Goal: Task Accomplishment & Management: Manage account settings

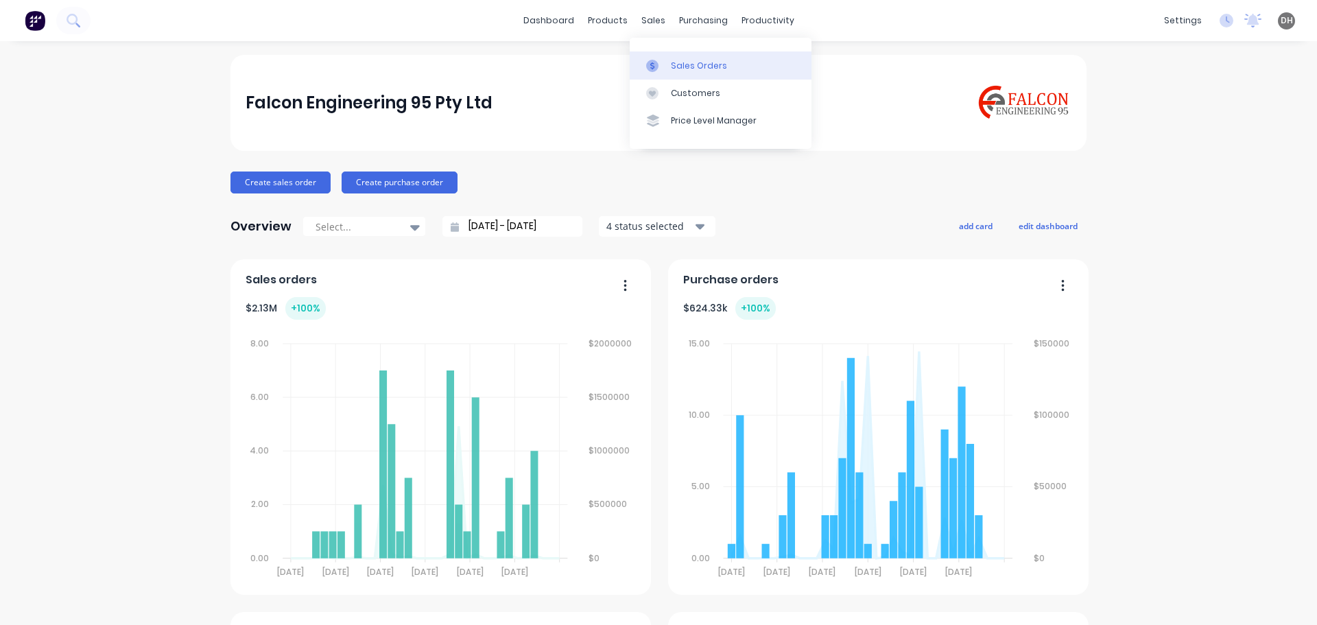
click at [702, 58] on link "Sales Orders" at bounding box center [721, 64] width 182 height 27
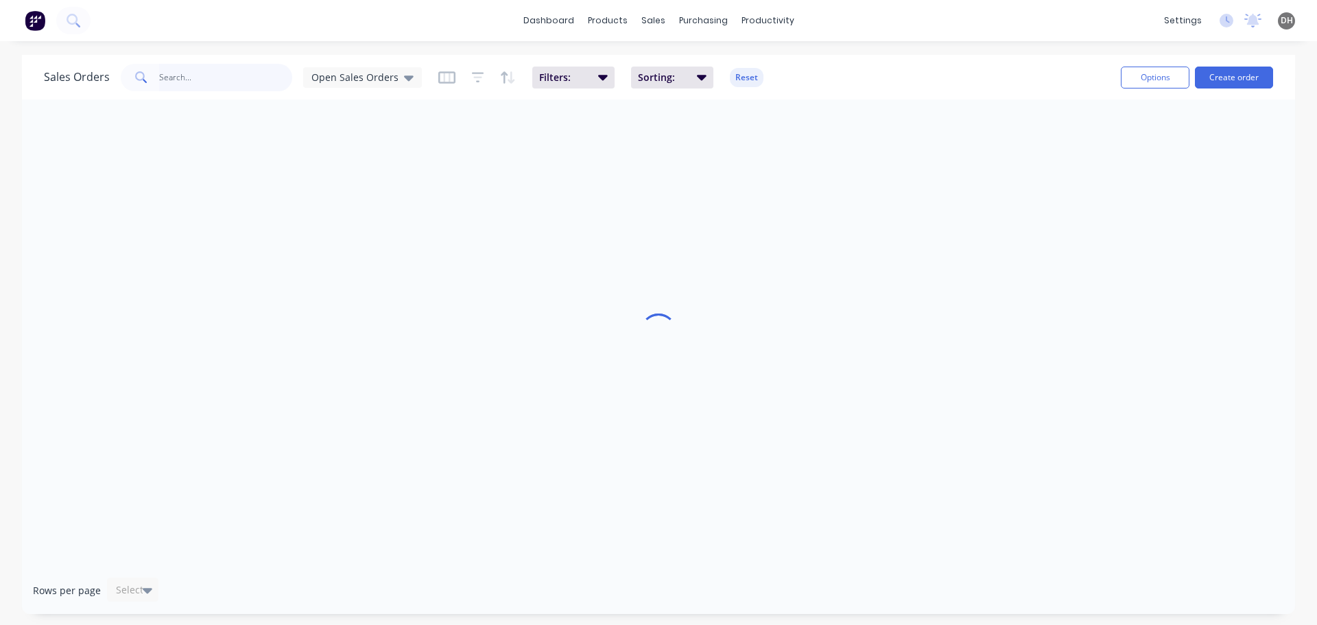
click at [235, 73] on input "text" at bounding box center [226, 77] width 134 height 27
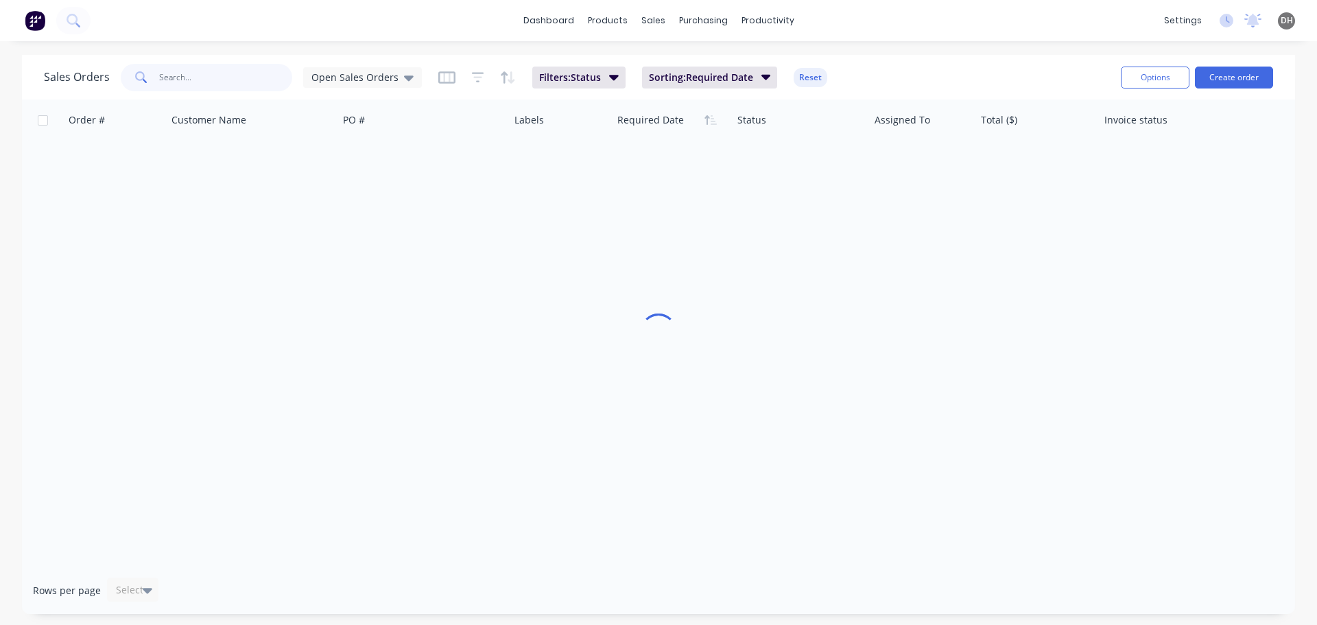
click at [229, 79] on input "text" at bounding box center [226, 77] width 134 height 27
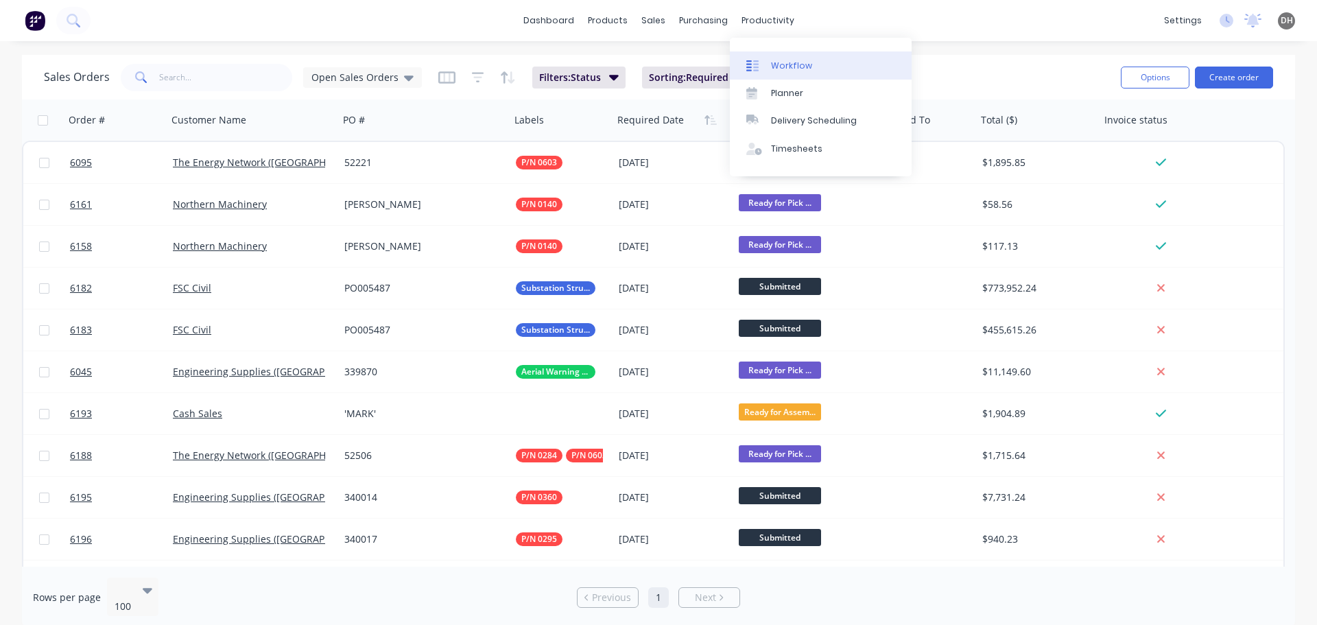
click at [783, 74] on link "Workflow" at bounding box center [821, 64] width 182 height 27
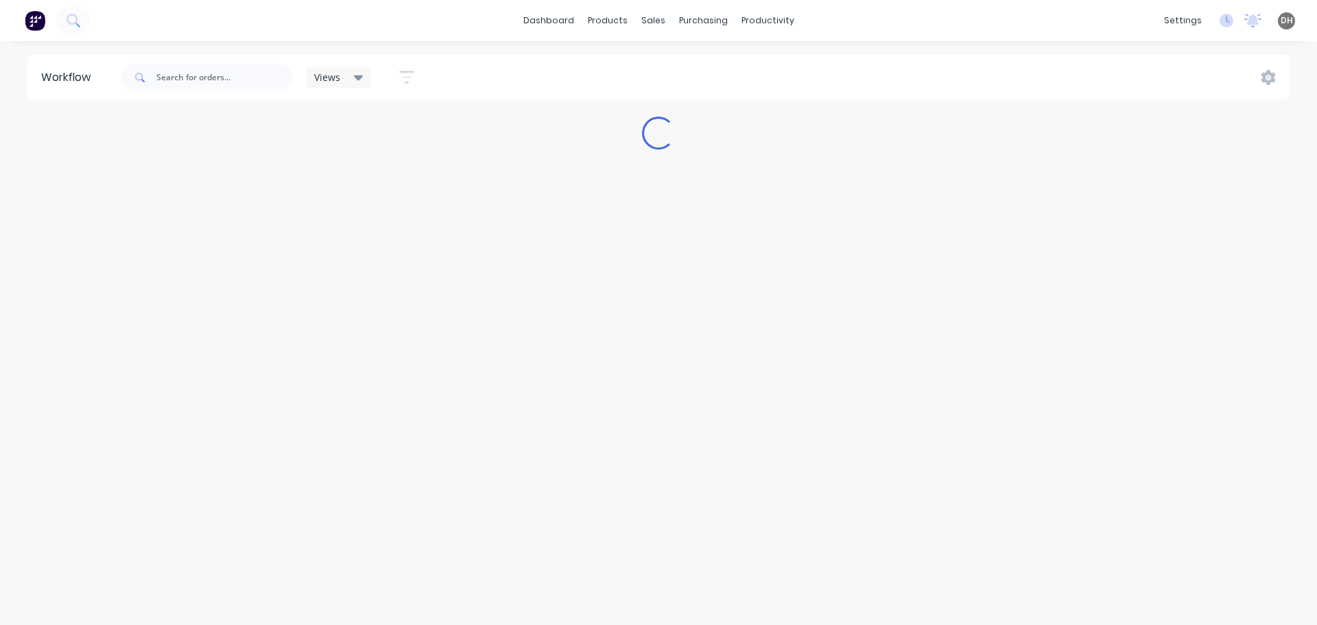
click at [342, 81] on div "Views" at bounding box center [338, 77] width 49 height 12
click at [344, 202] on button "Assembly" at bounding box center [389, 207] width 146 height 16
click at [370, 27] on div "dashboard products sales purchasing productivity dashboard products Product Cat…" at bounding box center [658, 20] width 1317 height 41
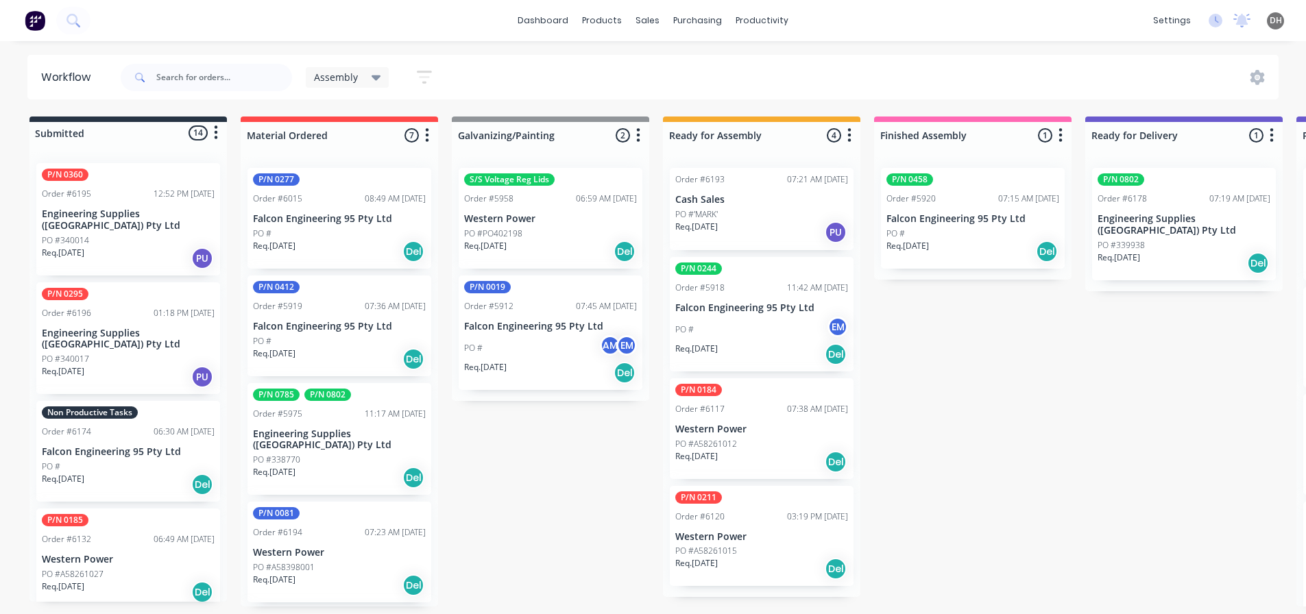
click at [355, 84] on div "Assembly" at bounding box center [348, 77] width 84 height 21
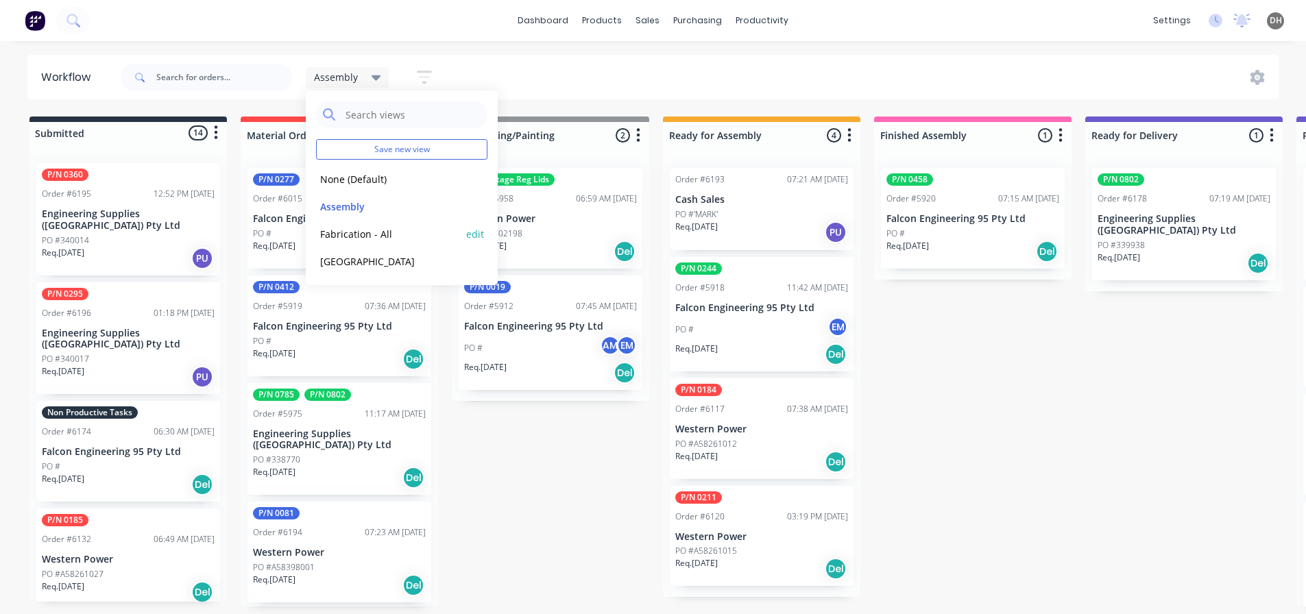
click at [364, 232] on button "Fabrication - All" at bounding box center [389, 234] width 146 height 16
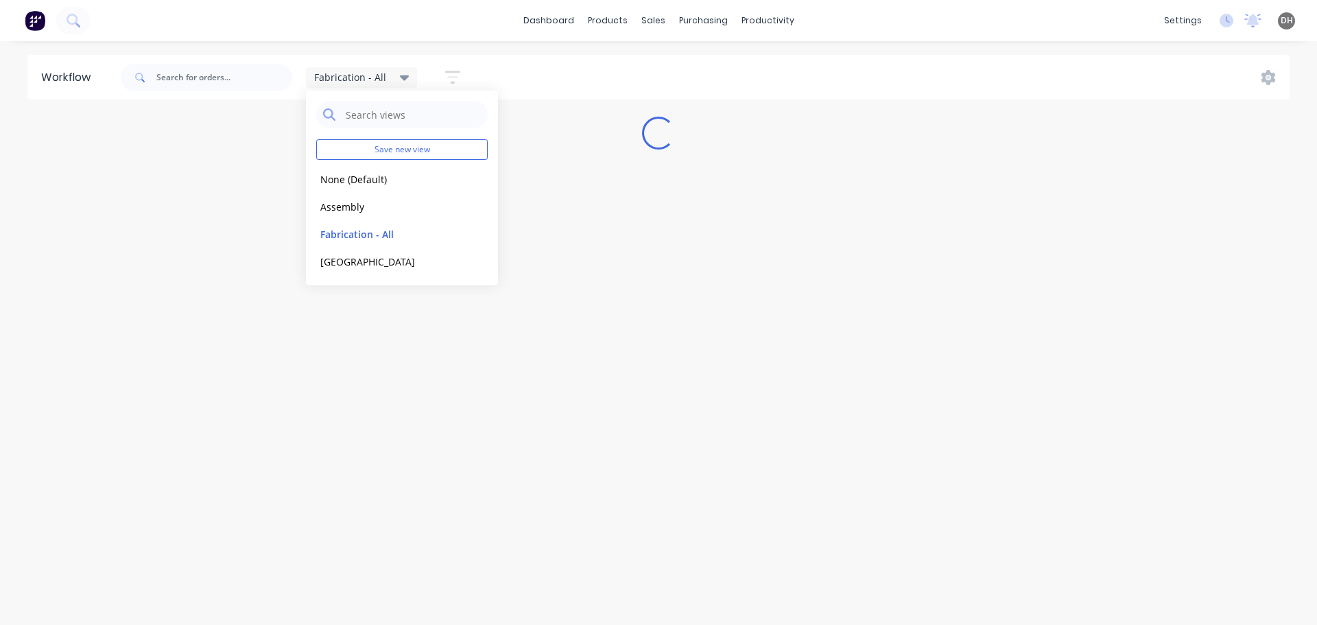
click at [563, 80] on div "Fabrication - All Save new view None (Default) edit Assembly edit Fabrication -…" at bounding box center [704, 77] width 1172 height 41
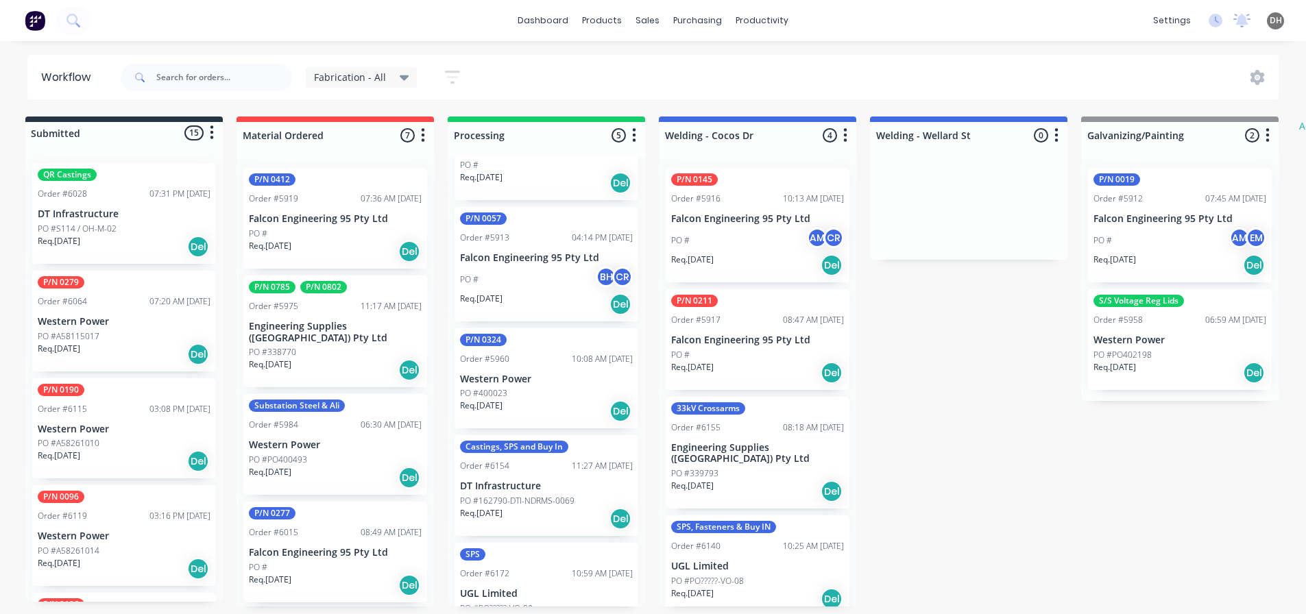
scroll to position [106, 0]
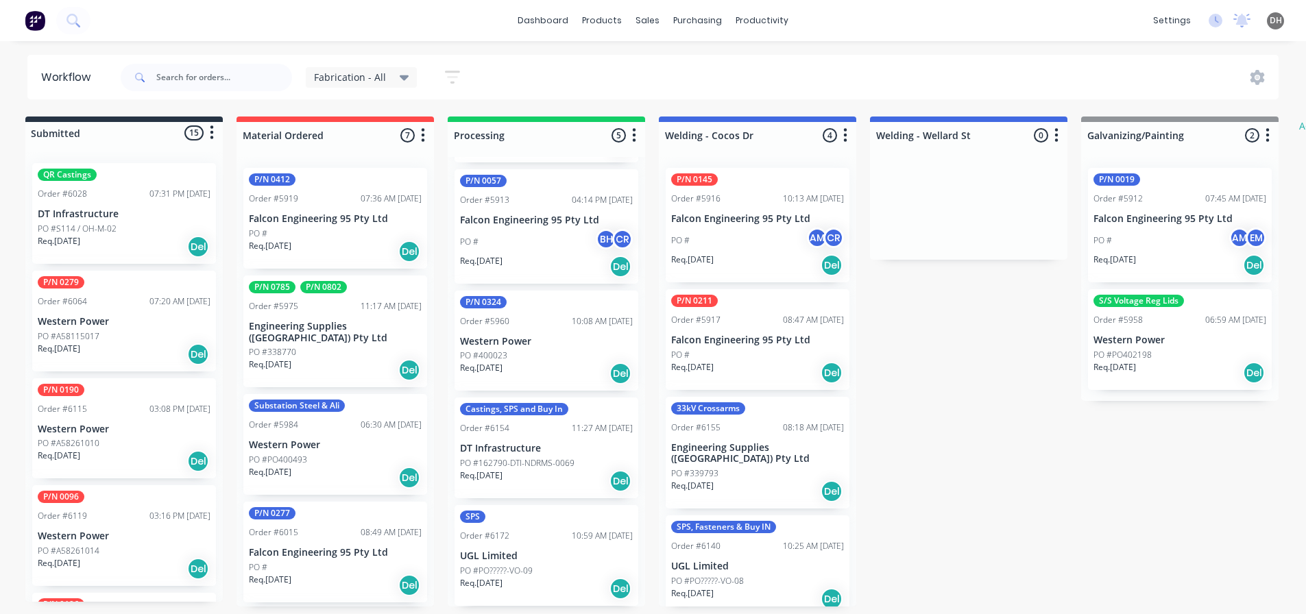
click at [342, 83] on span "Fabrication - All" at bounding box center [350, 77] width 72 height 14
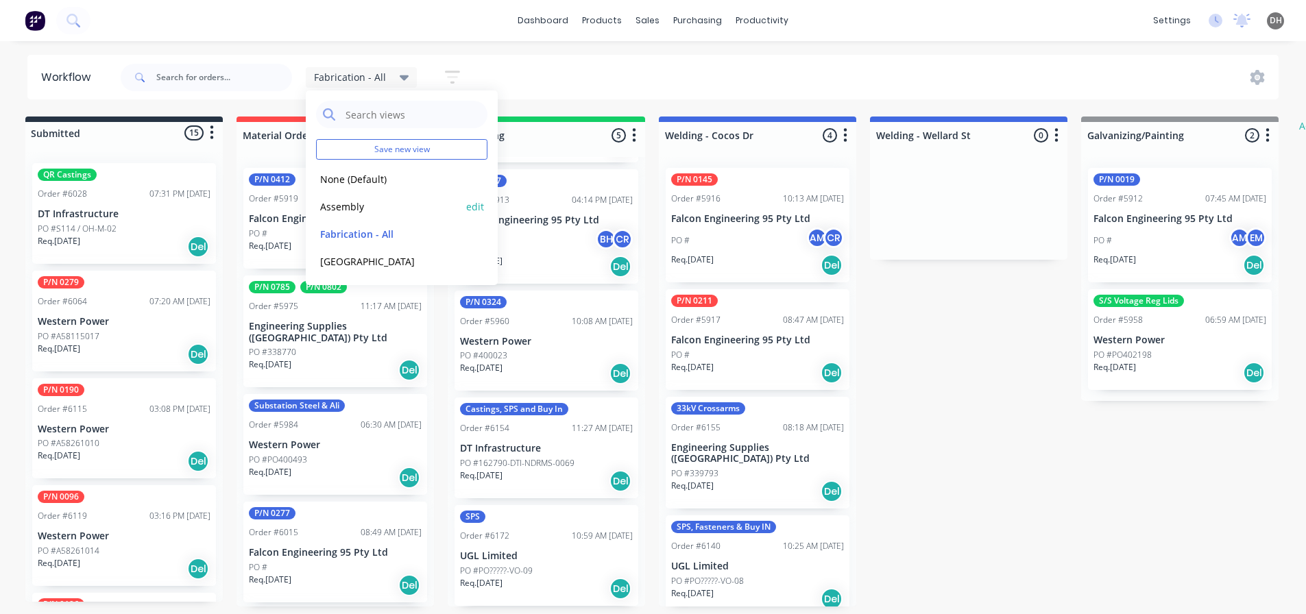
click at [346, 213] on button "Assembly" at bounding box center [389, 207] width 146 height 16
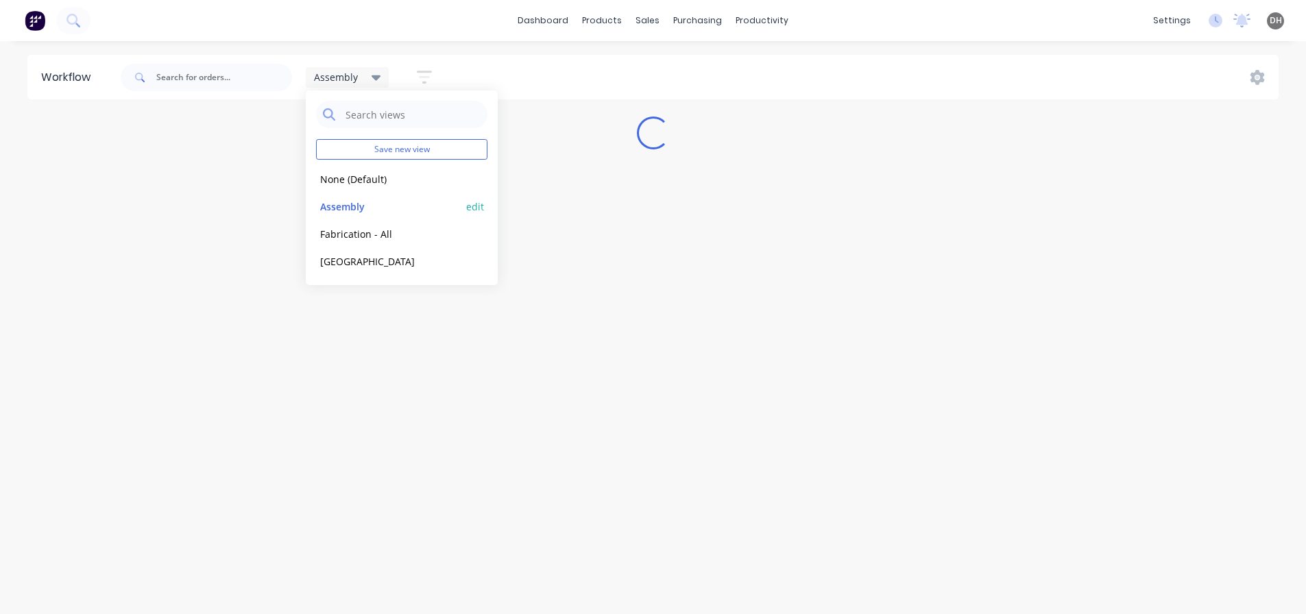
scroll to position [0, 0]
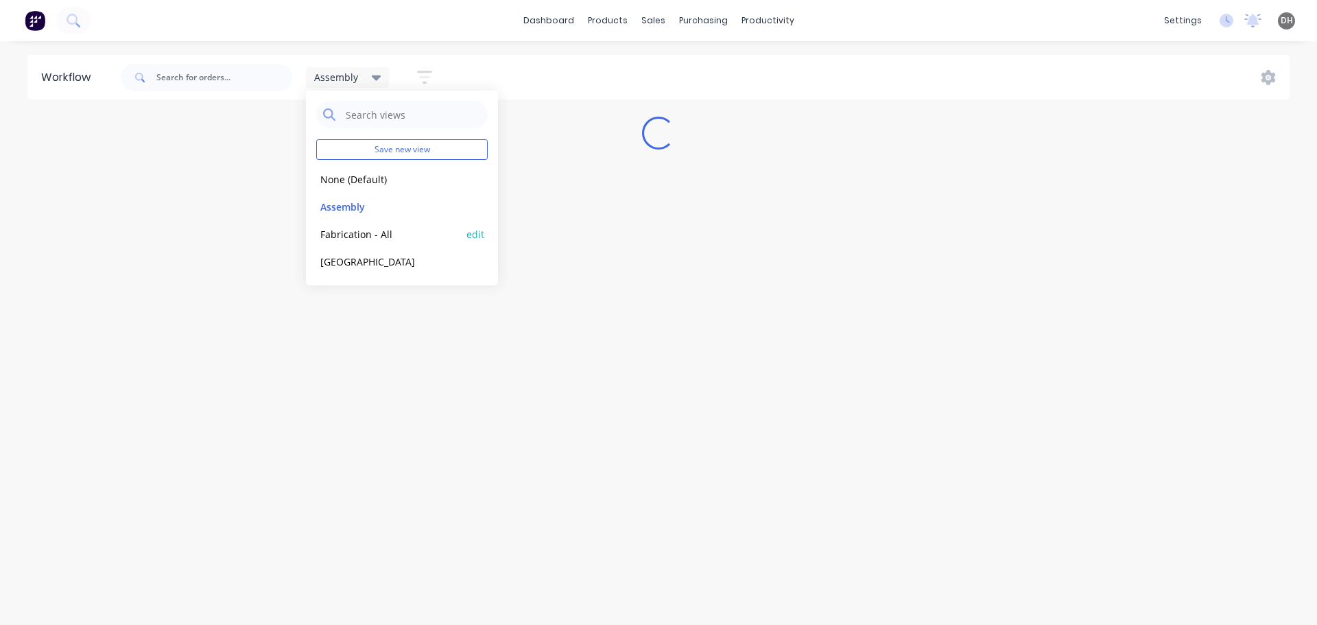
click at [354, 234] on button "Fabrication - All" at bounding box center [389, 234] width 146 height 16
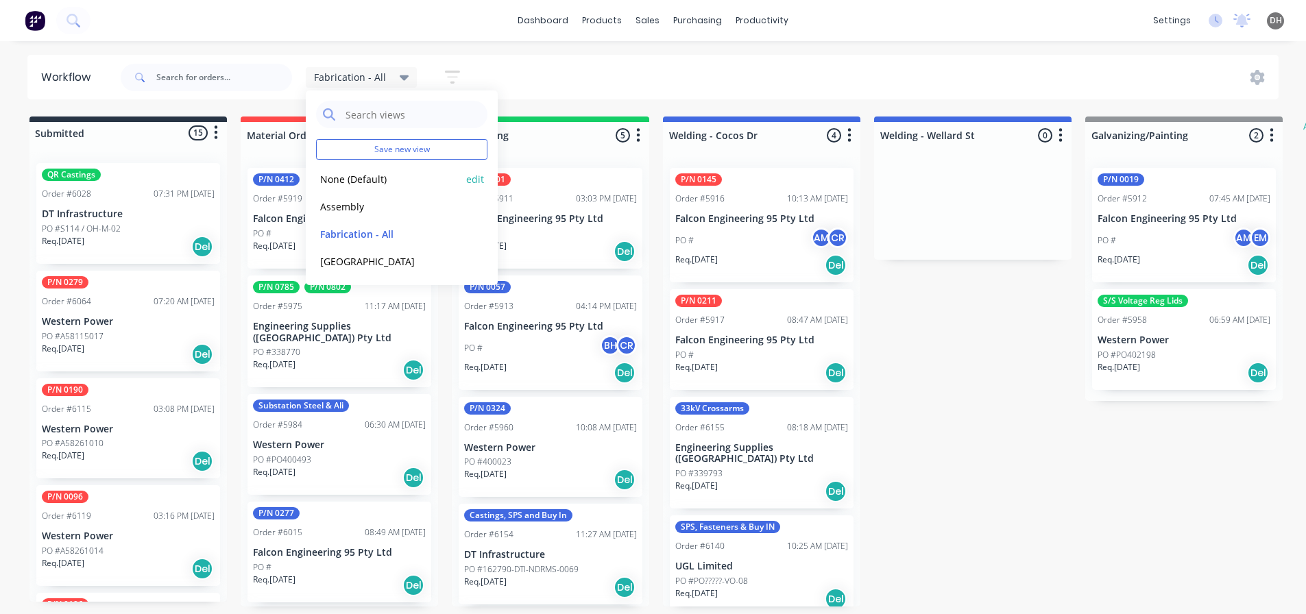
click at [357, 187] on div "None (Default) edit" at bounding box center [401, 178] width 171 height 27
click at [355, 177] on button "None (Default)" at bounding box center [389, 179] width 146 height 16
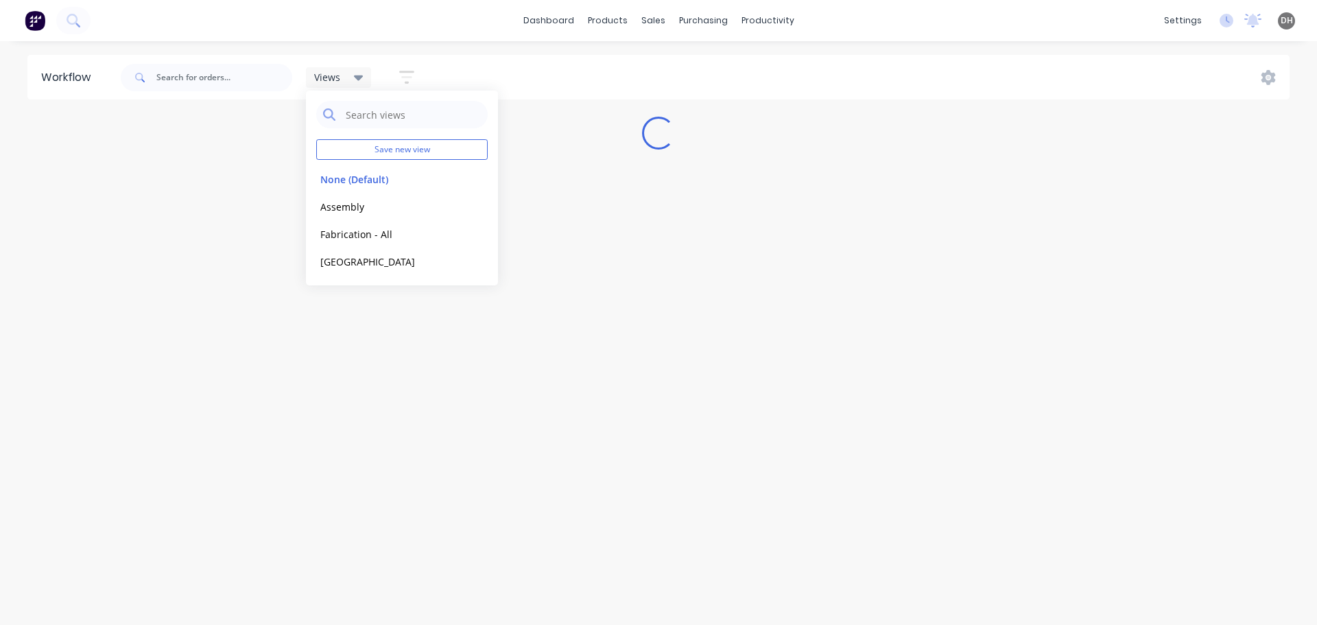
click at [837, 18] on div "dashboard products sales purchasing productivity dashboard products Product Cat…" at bounding box center [658, 20] width 1317 height 41
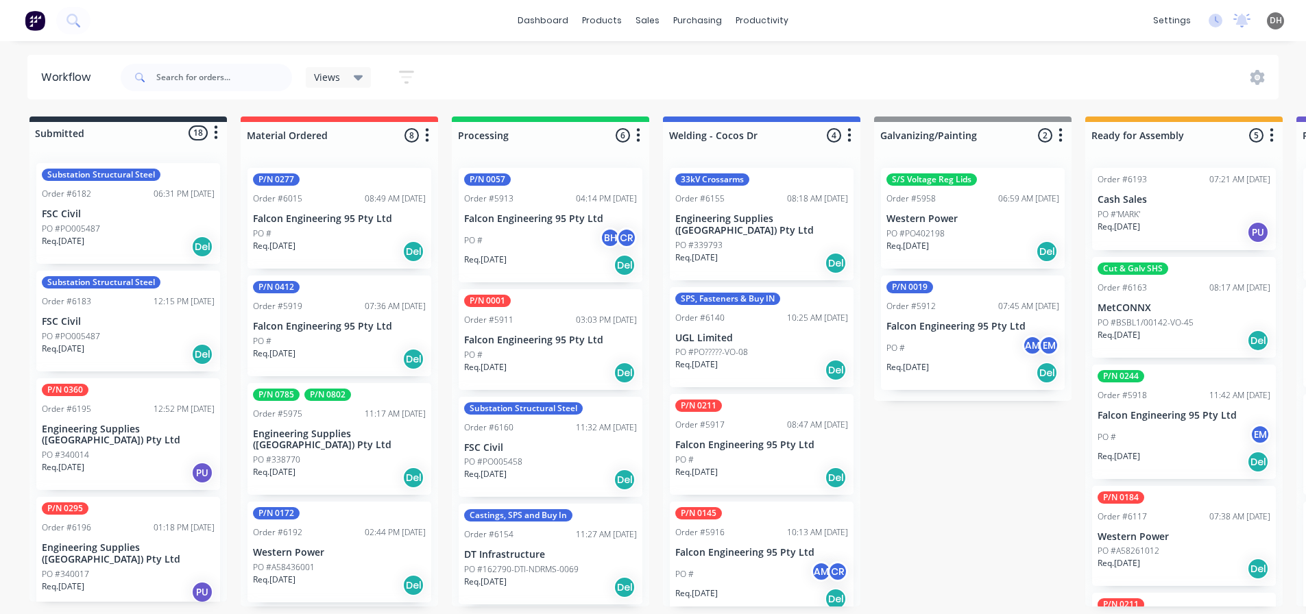
click at [366, 77] on div "Views" at bounding box center [339, 77] width 66 height 21
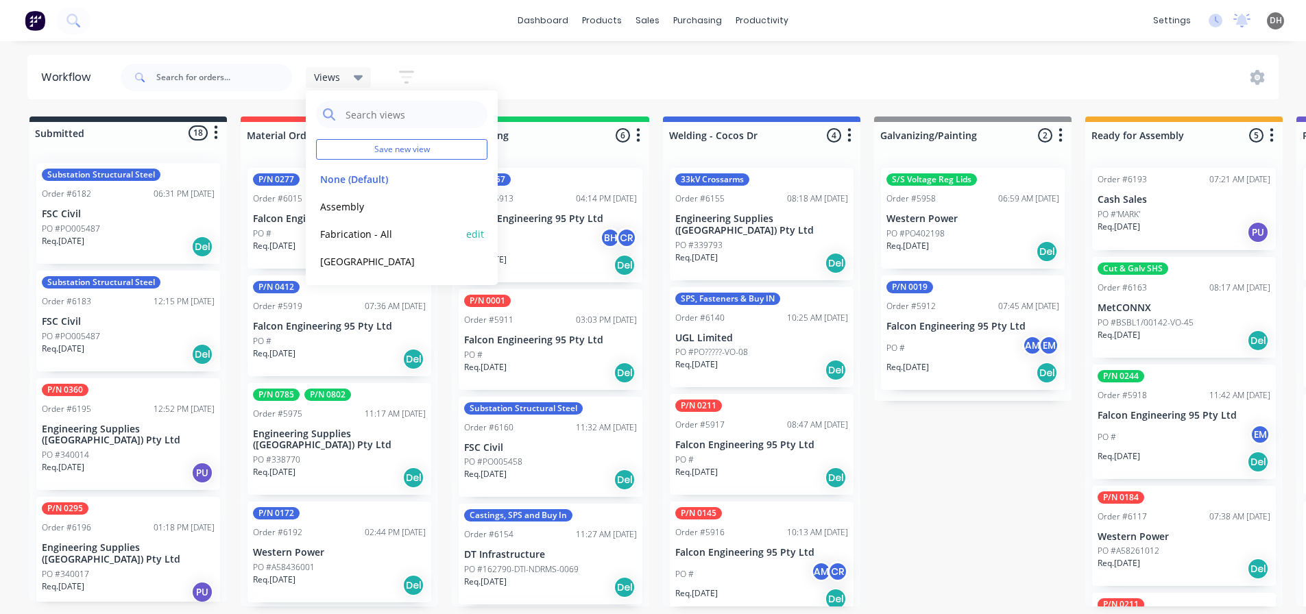
click at [372, 232] on button "Fabrication - All" at bounding box center [389, 234] width 146 height 16
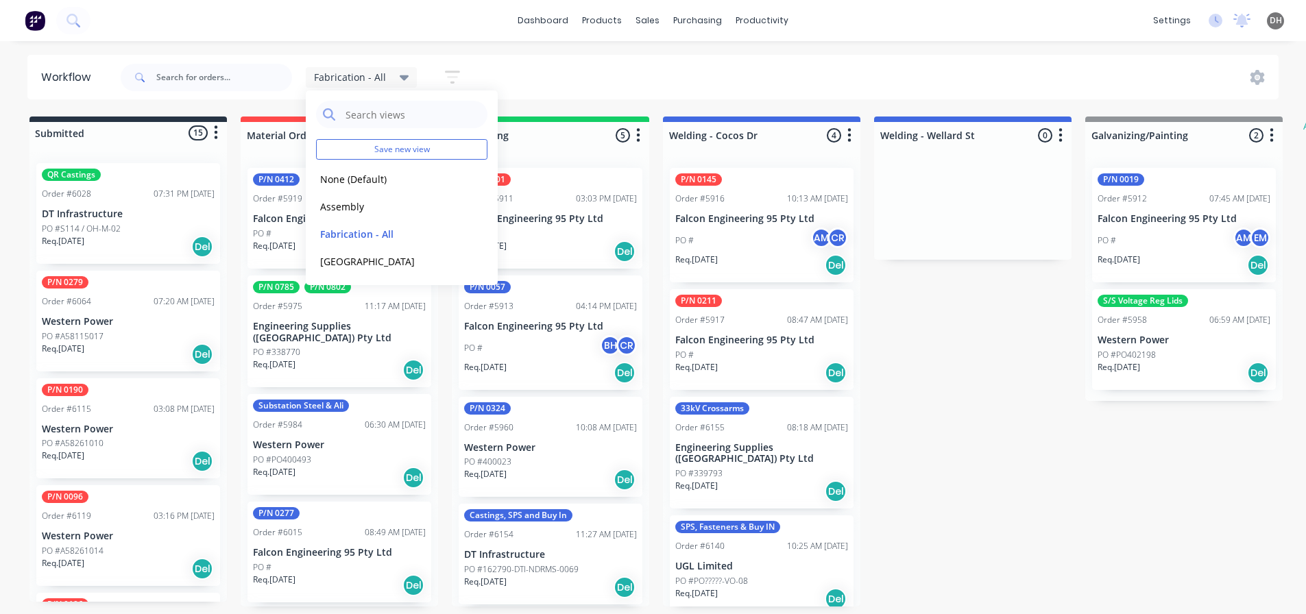
click at [618, 65] on div "Fabrication - All Save new view None (Default) edit Assembly edit Fabrication -…" at bounding box center [699, 77] width 1162 height 41
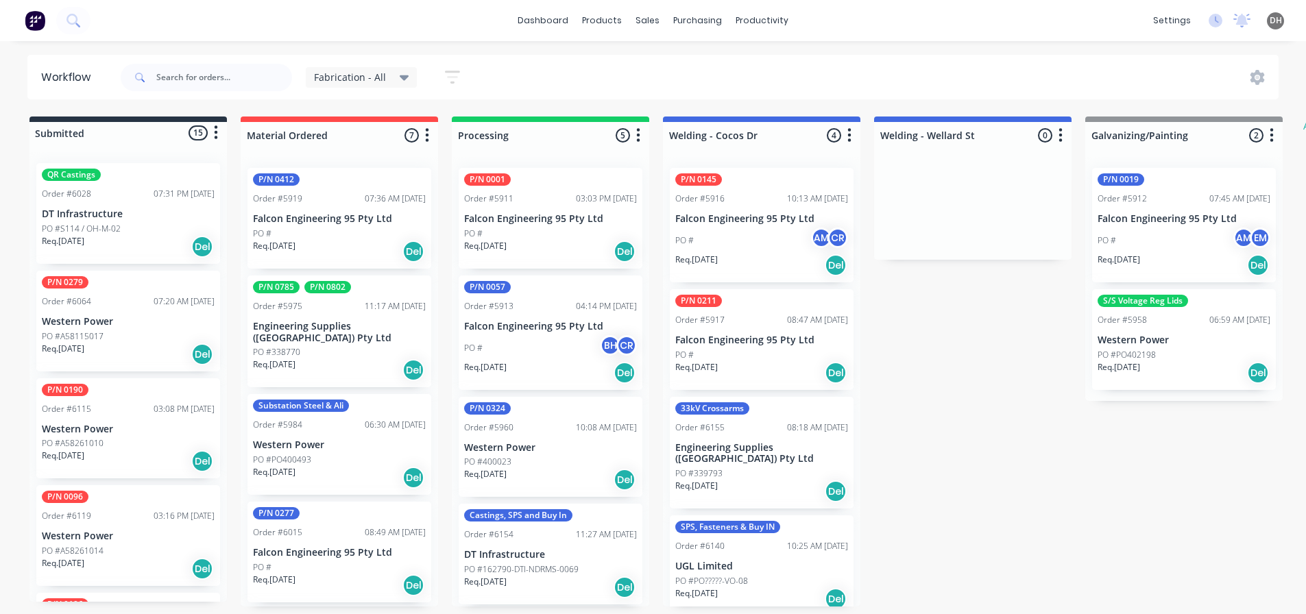
click at [446, 81] on icon "button" at bounding box center [452, 77] width 15 height 17
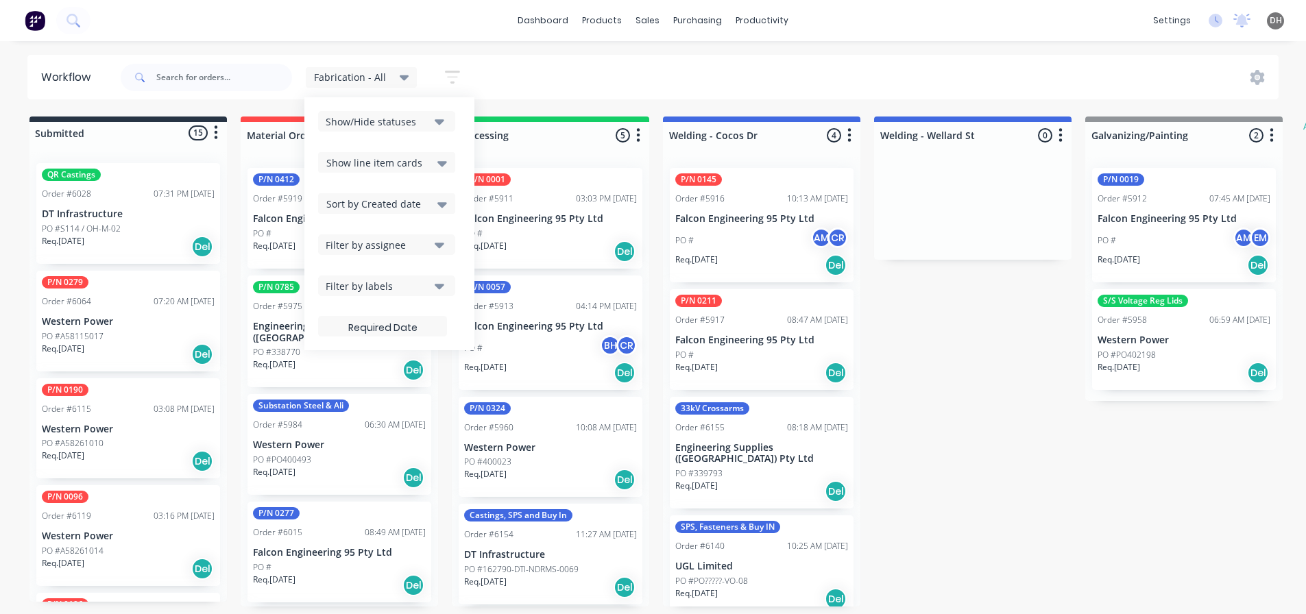
click at [381, 293] on div "Filter by labels" at bounding box center [378, 286] width 104 height 14
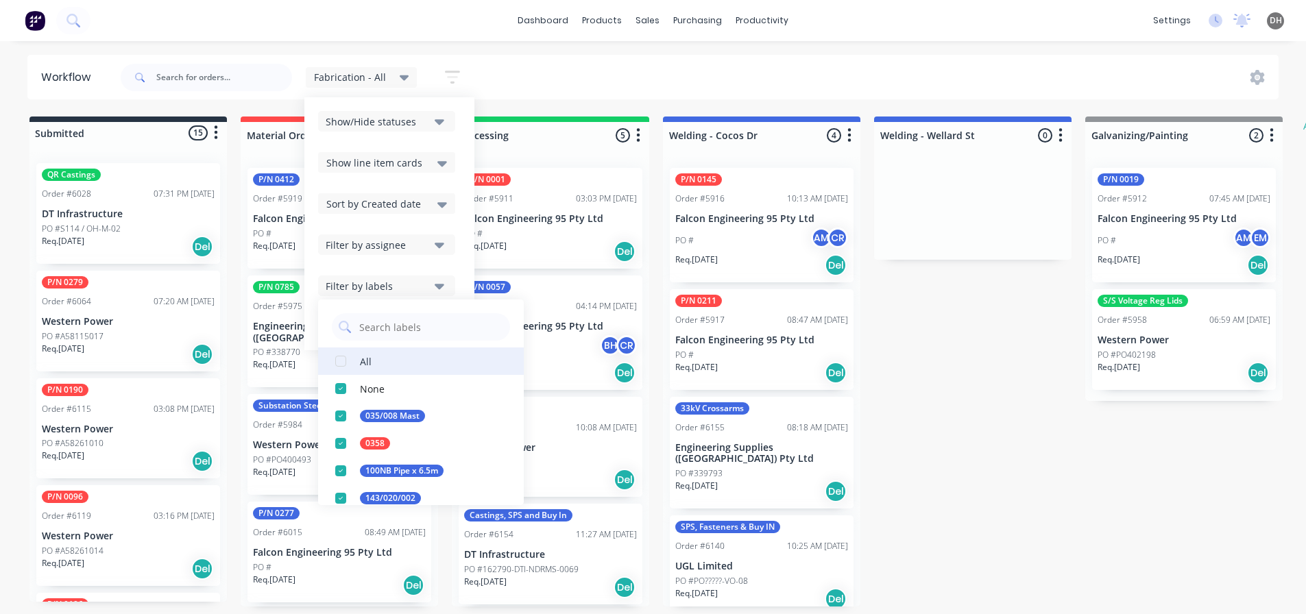
click at [341, 362] on div "button" at bounding box center [340, 361] width 27 height 27
click at [589, 81] on div "Fabrication - All Save new view None (Default) edit Assembly edit Fabrication -…" at bounding box center [699, 77] width 1162 height 41
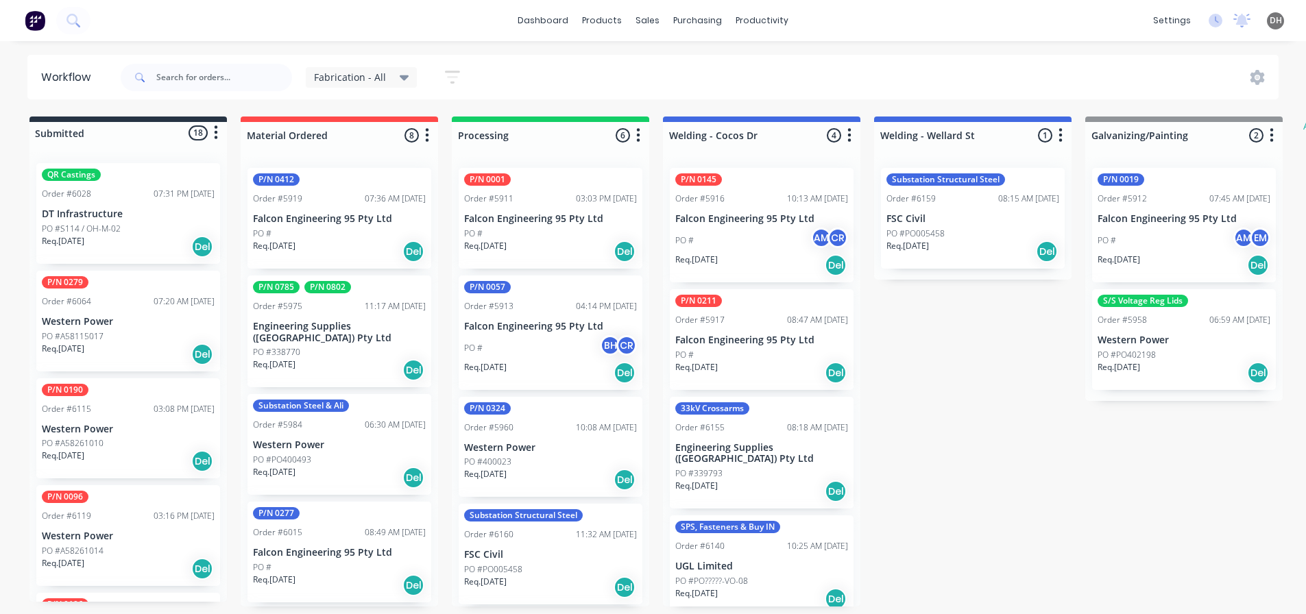
click at [400, 82] on icon at bounding box center [405, 77] width 10 height 15
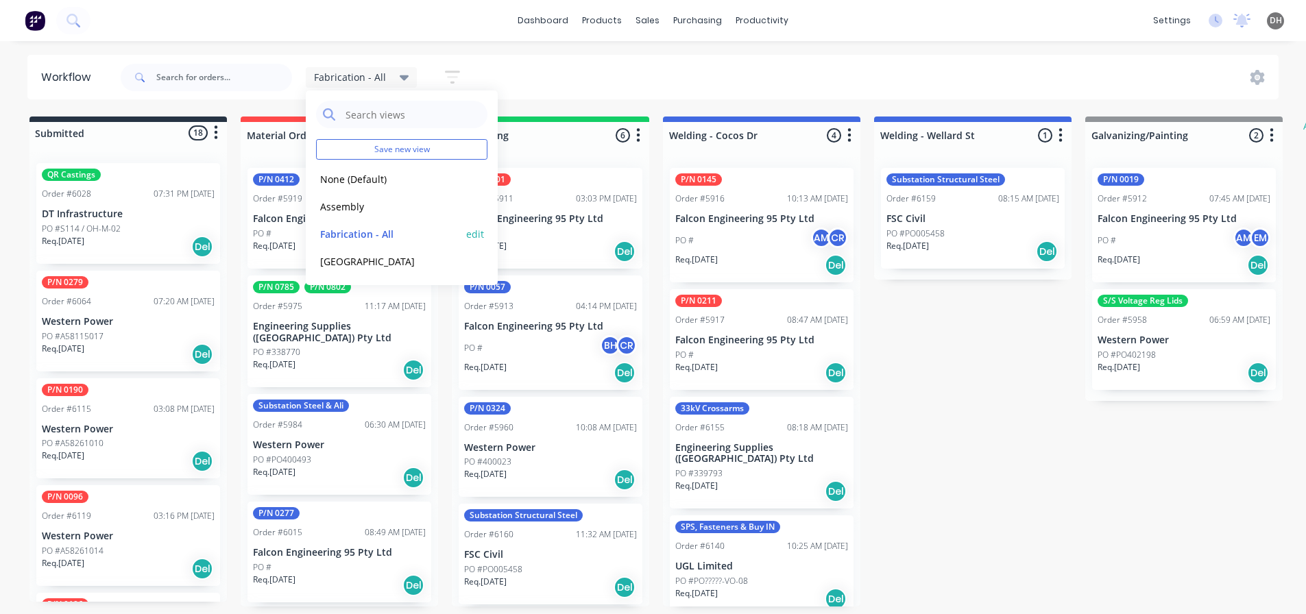
click at [479, 233] on button "edit" at bounding box center [475, 234] width 18 height 14
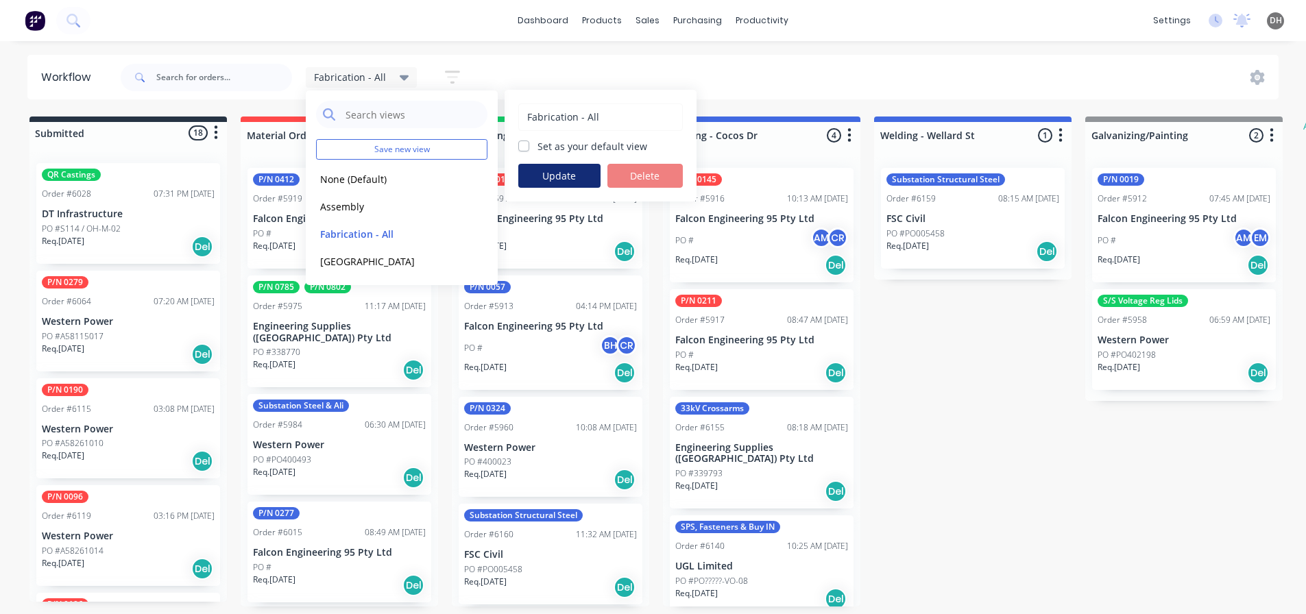
click at [551, 178] on button "Update" at bounding box center [559, 176] width 82 height 24
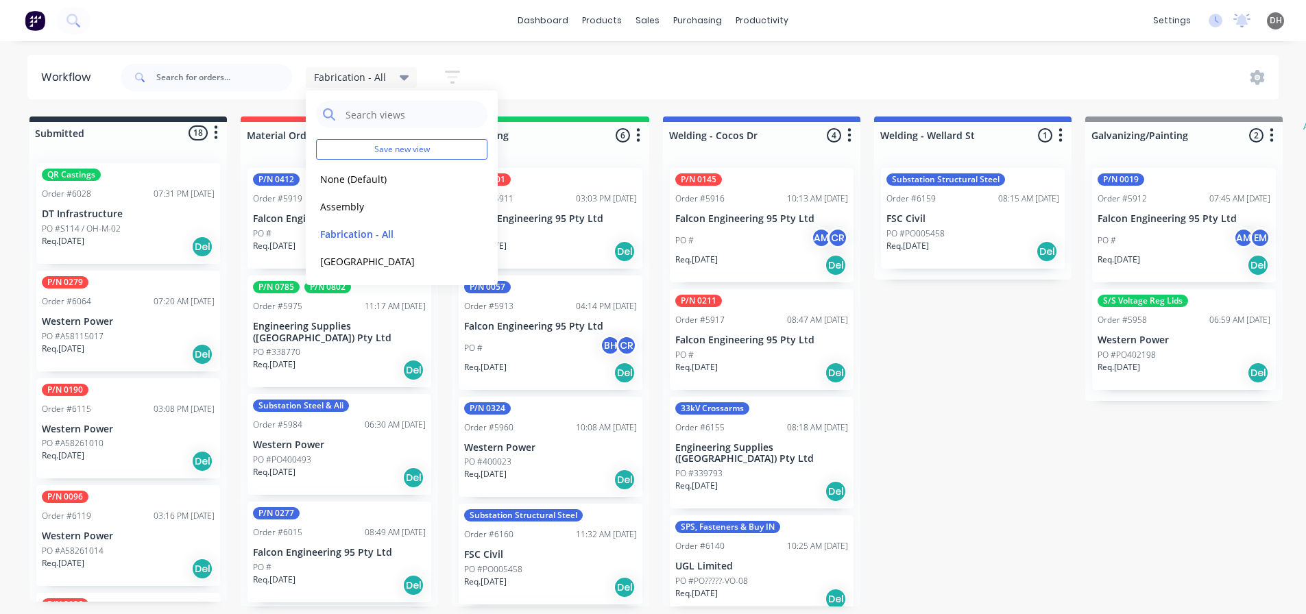
click at [540, 87] on div "Fabrication - All Save new view None (Default) edit Assembly edit Fabrication -…" at bounding box center [699, 77] width 1162 height 41
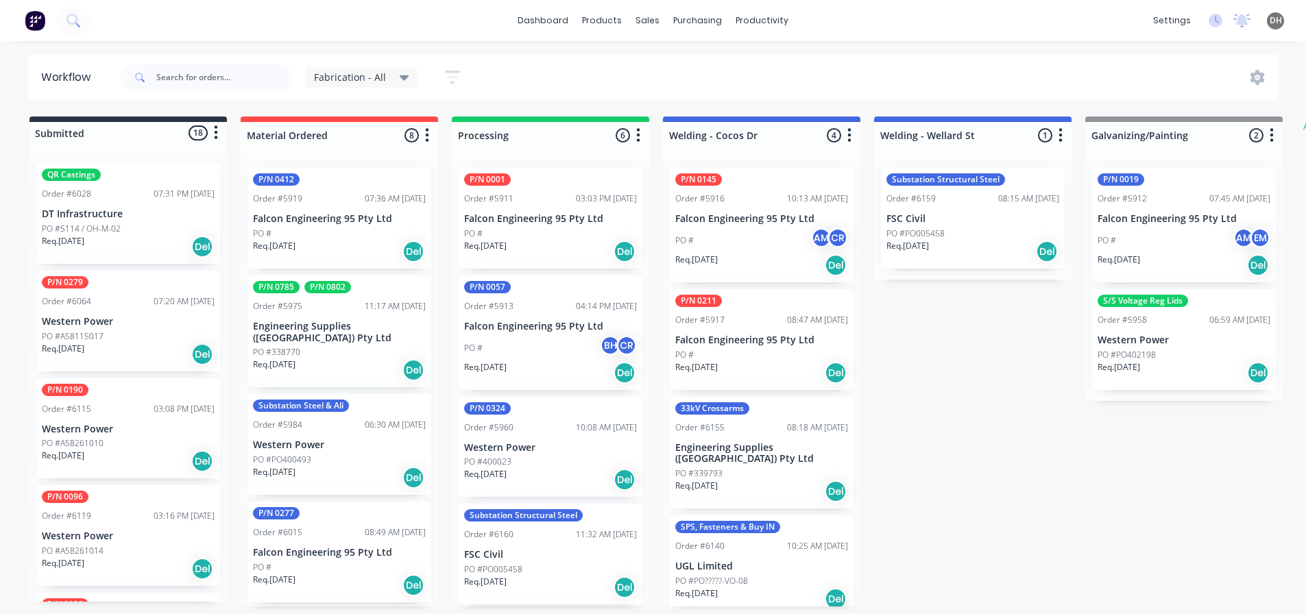
click at [383, 76] on span "Fabrication - All" at bounding box center [350, 77] width 72 height 14
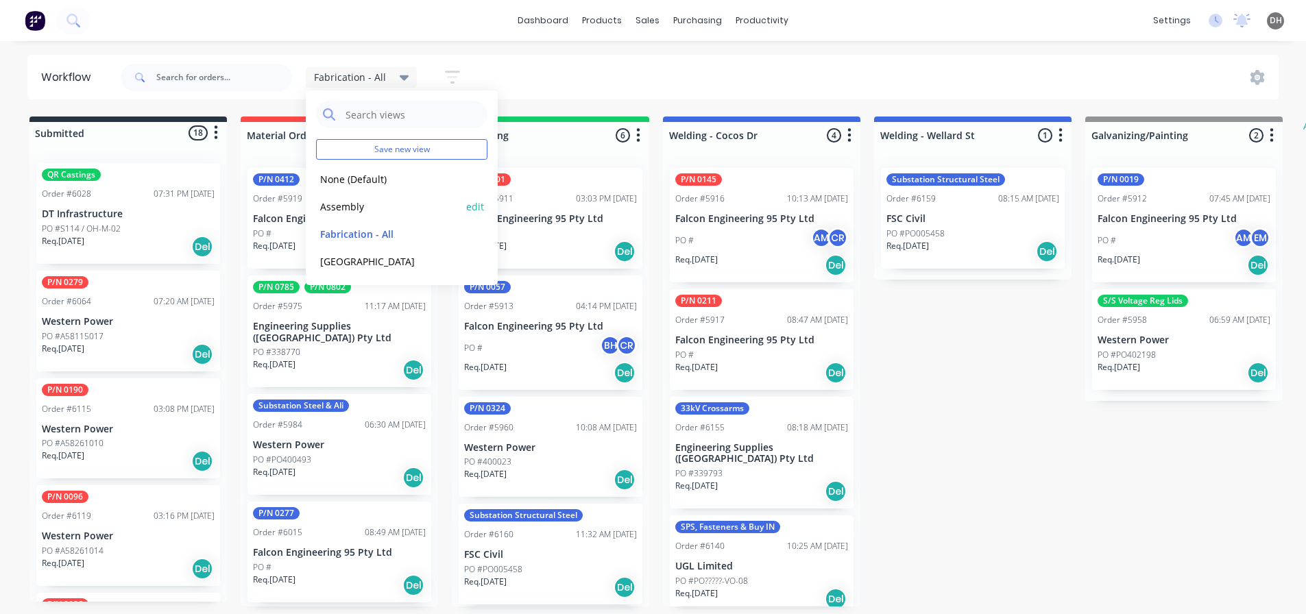
click at [347, 211] on button "Assembly" at bounding box center [389, 207] width 146 height 16
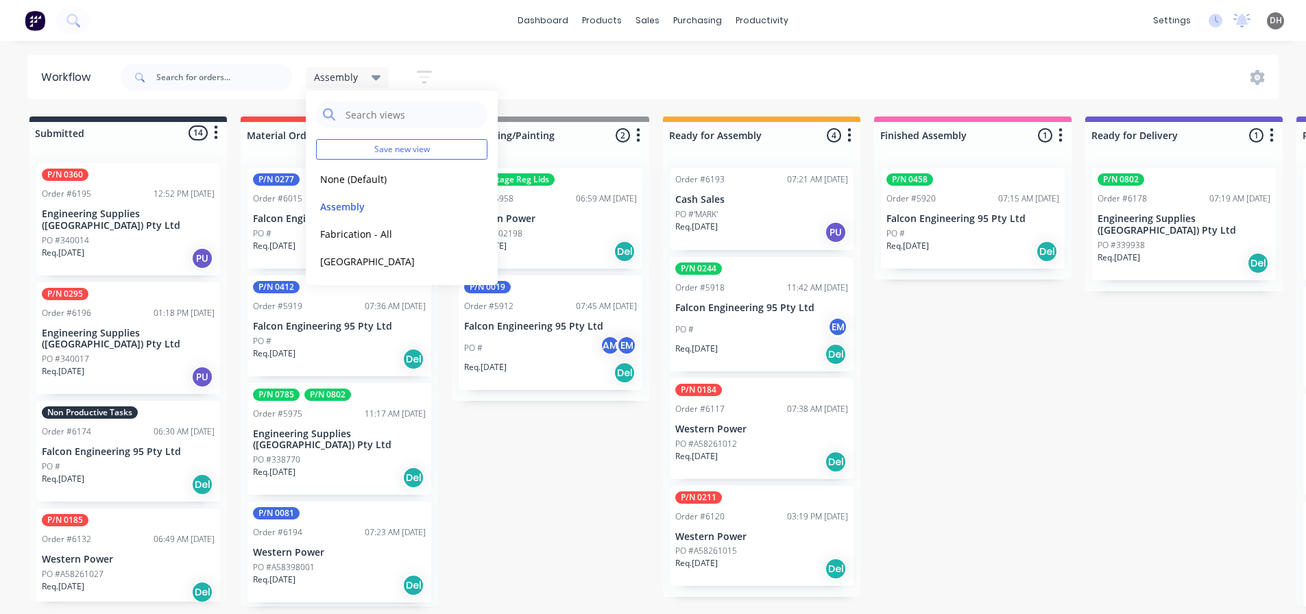
scroll to position [0, 38]
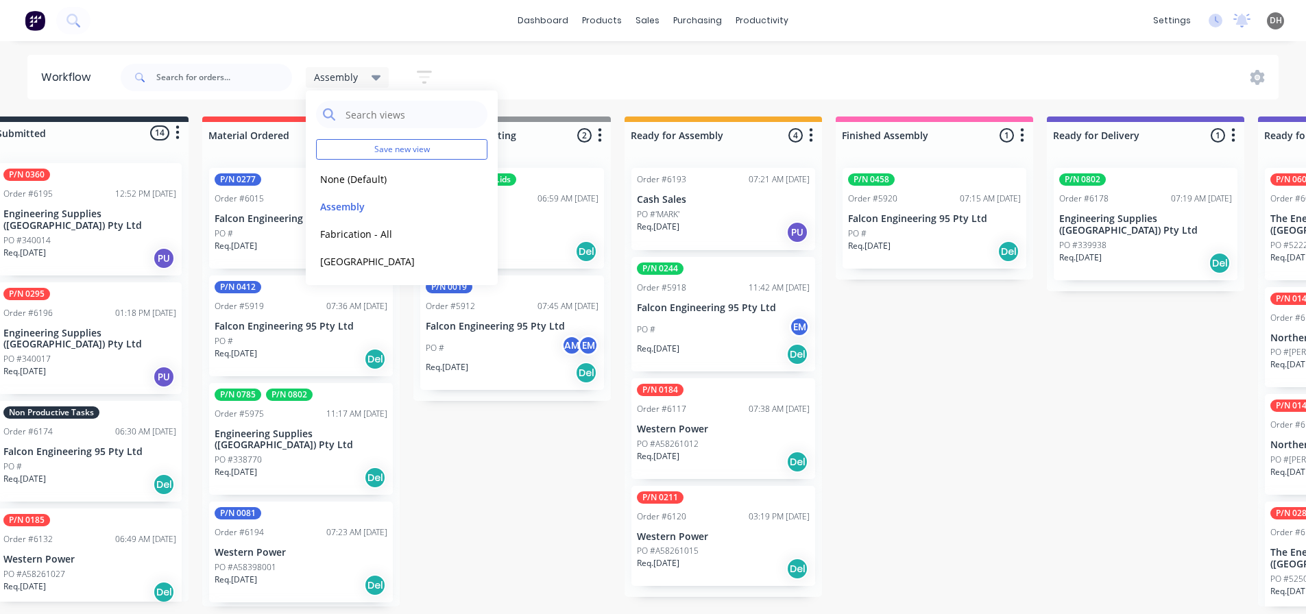
click at [885, 437] on div "Submitted 14 Status colour #273444 hex #273444 Save Cancel Summaries Total orde…" at bounding box center [1194, 362] width 2486 height 490
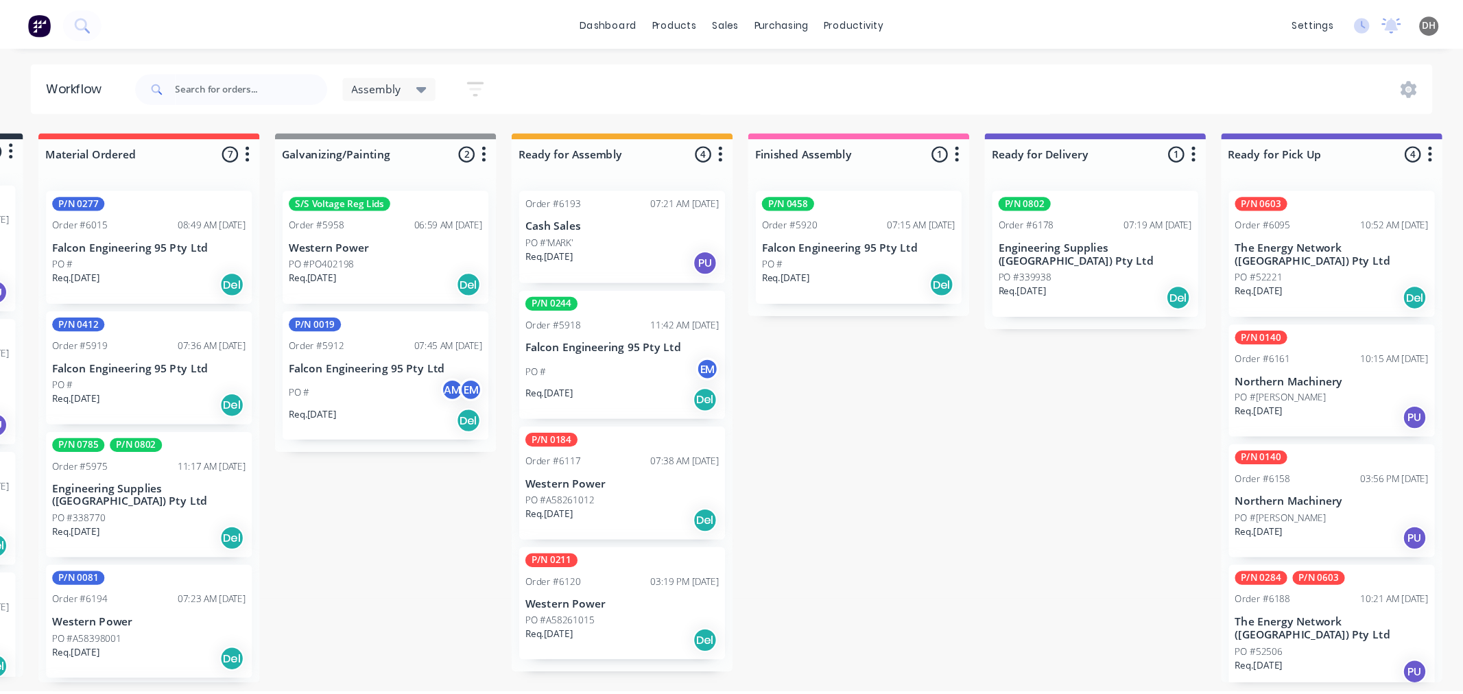
scroll to position [0, 0]
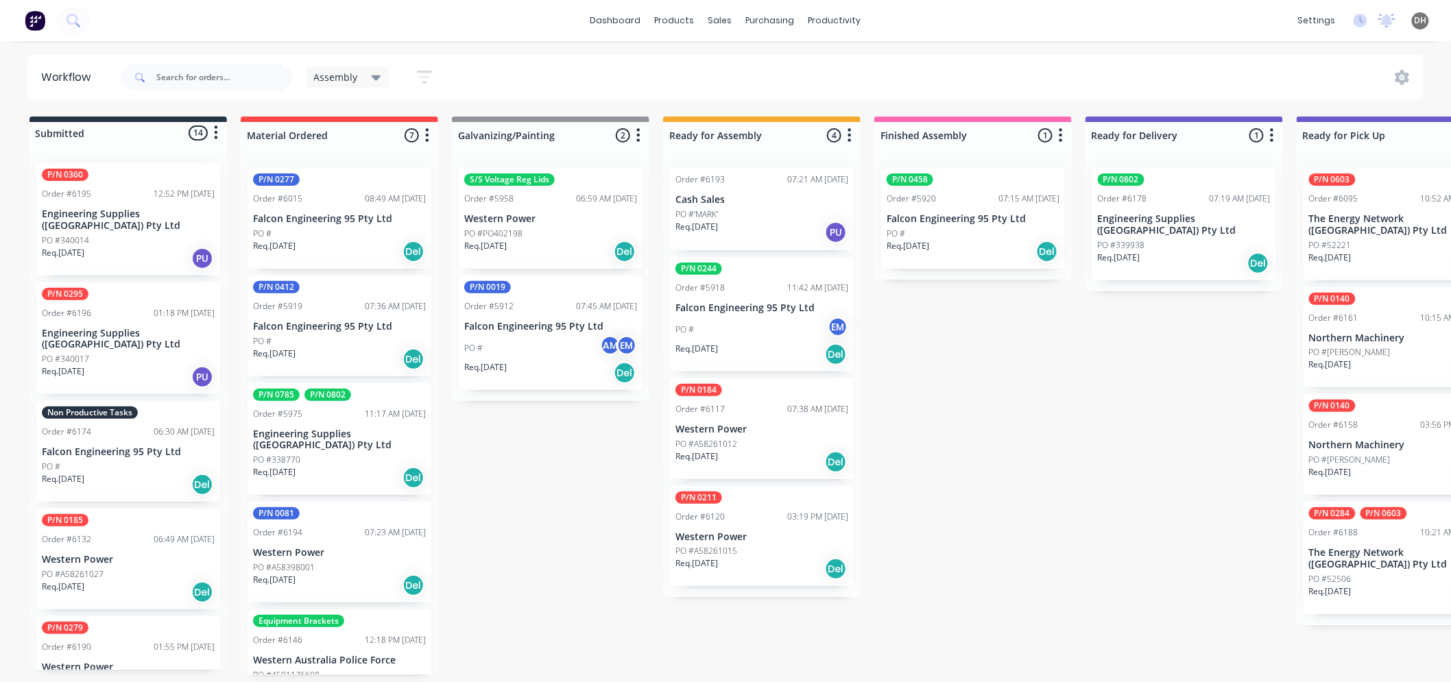
click at [375, 80] on icon at bounding box center [377, 77] width 10 height 5
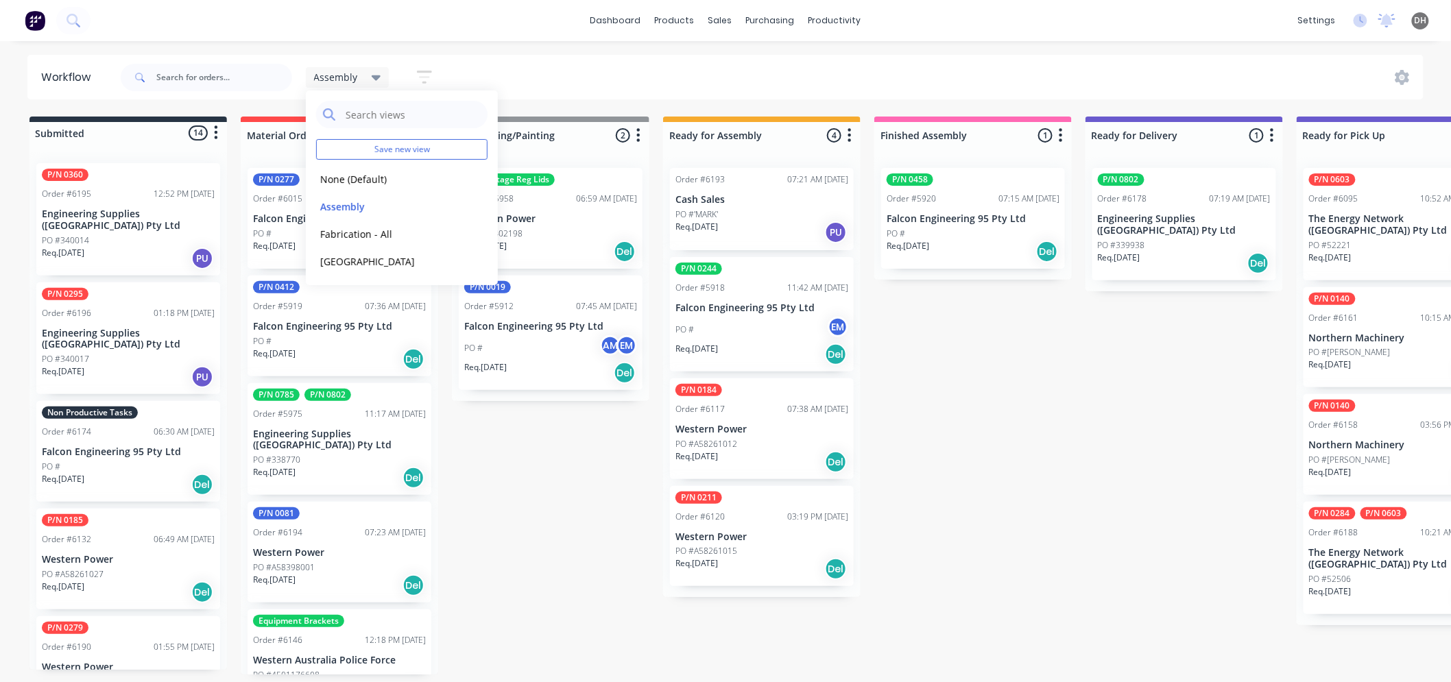
click at [539, 91] on div "Assembly Save new view None (Default) edit Assembly edit Fabrication - All edit…" at bounding box center [771, 77] width 1306 height 41
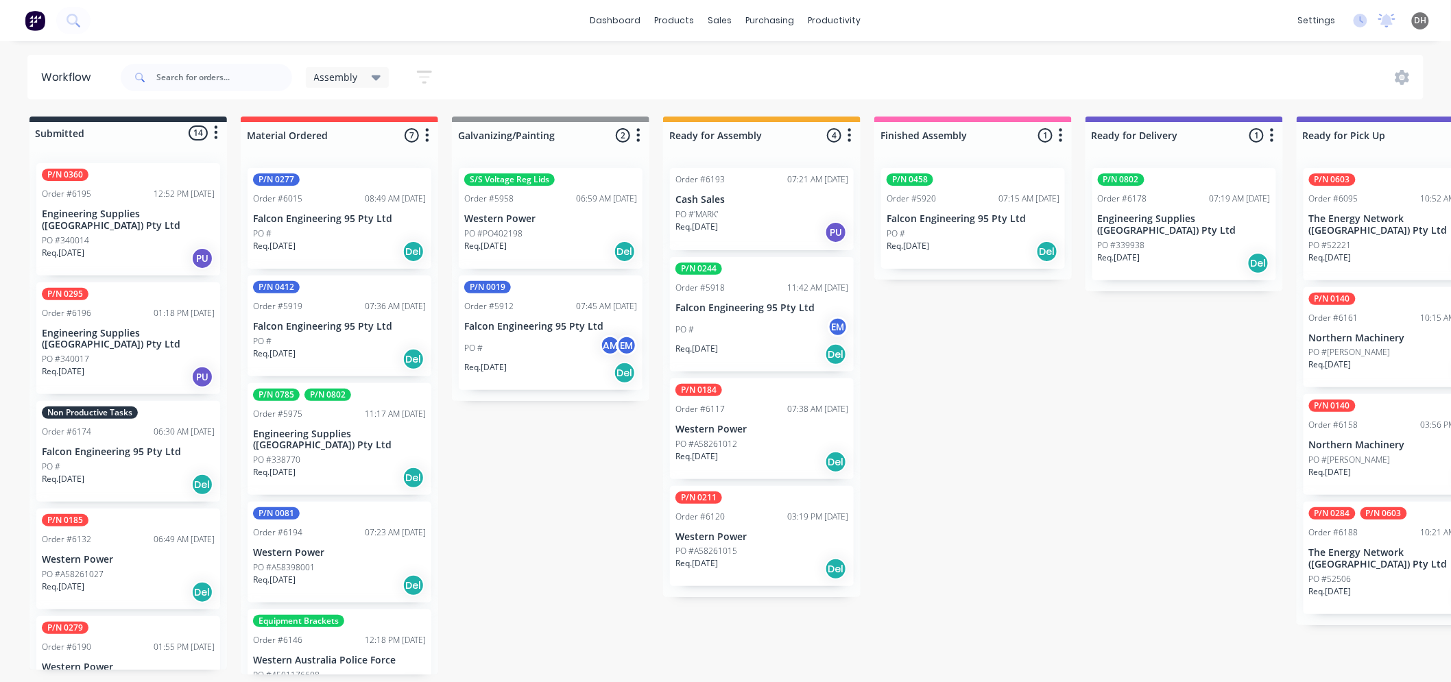
click at [425, 73] on icon "button" at bounding box center [424, 77] width 15 height 17
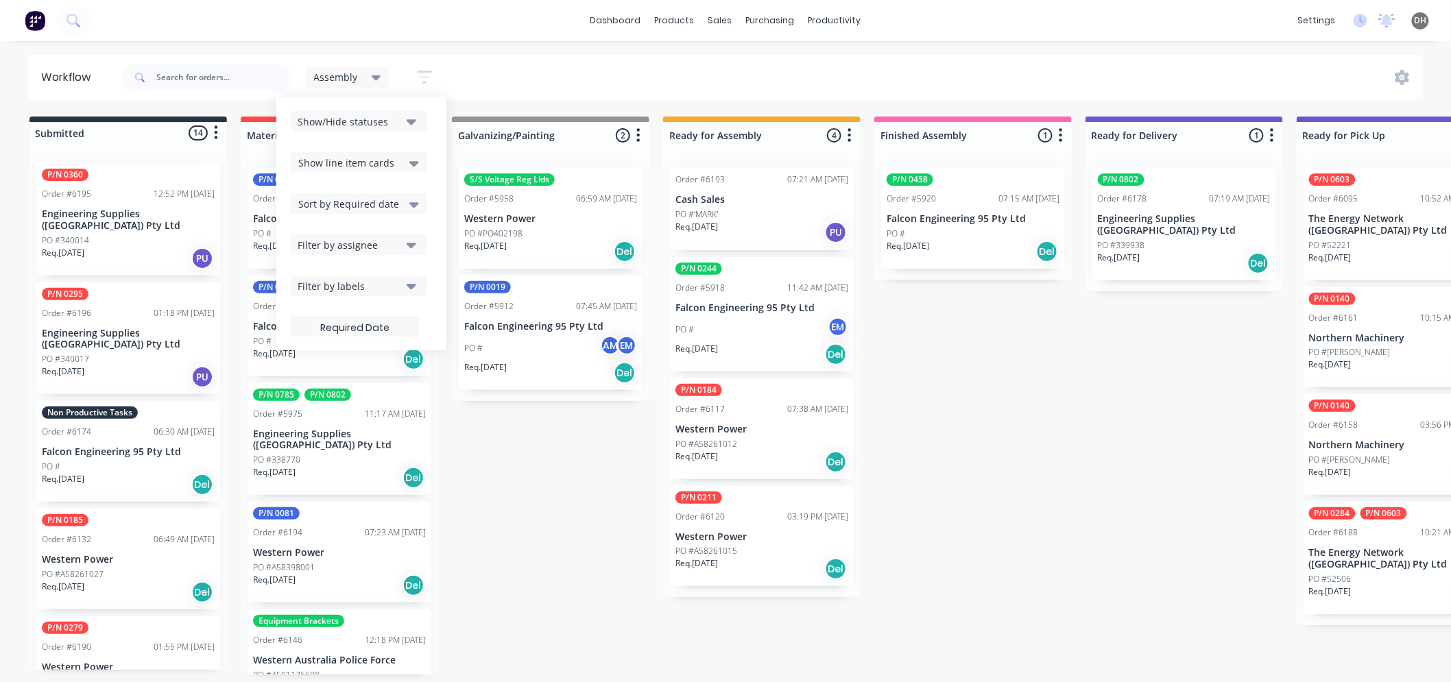
click at [413, 292] on icon "button" at bounding box center [412, 285] width 10 height 15
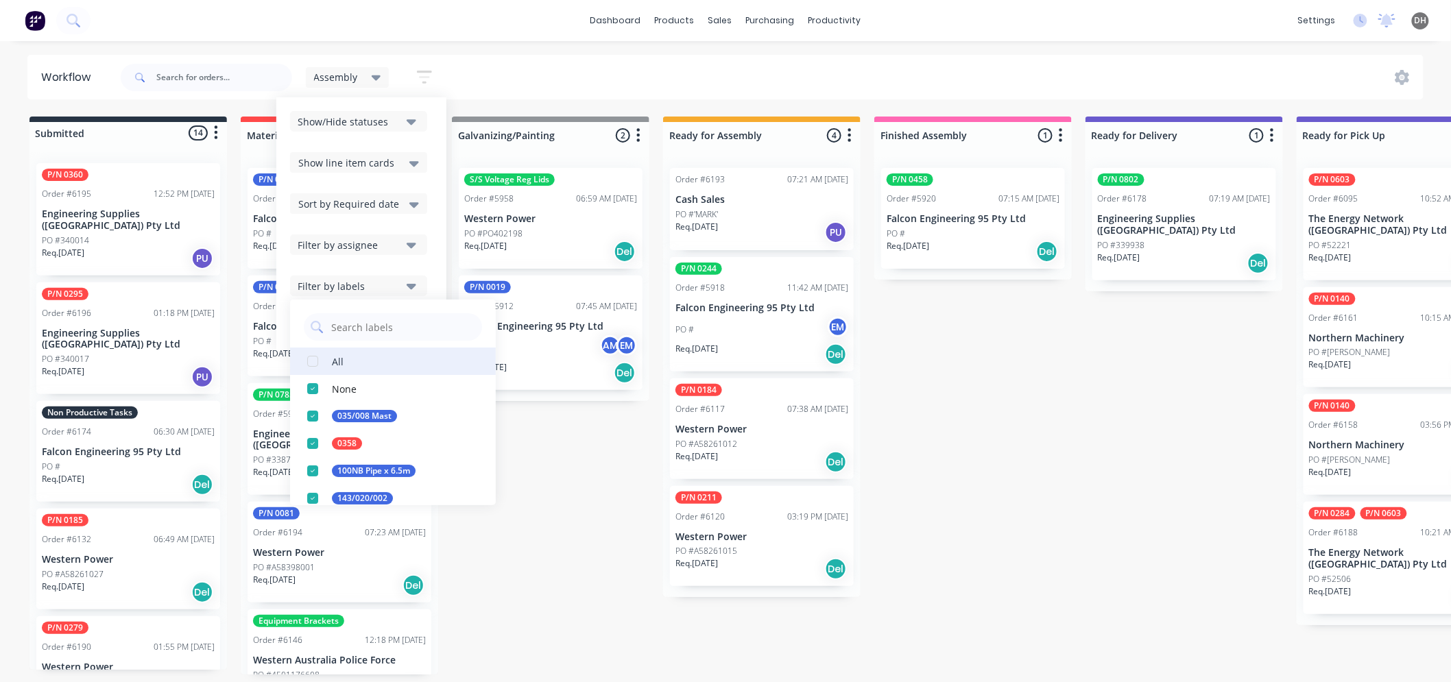
click at [313, 362] on div "button" at bounding box center [312, 361] width 27 height 27
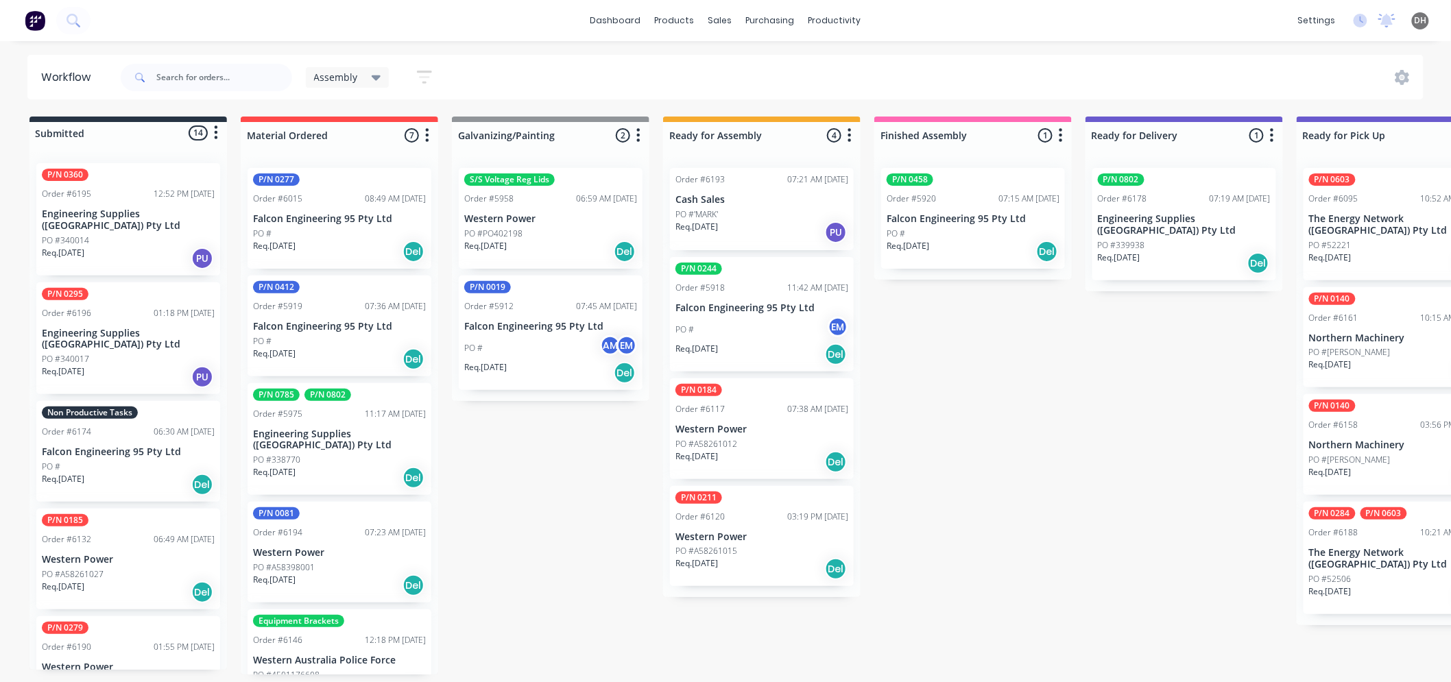
click at [558, 73] on div "Assembly Save new view None (Default) edit Assembly edit Fabrication - All edit…" at bounding box center [771, 77] width 1306 height 41
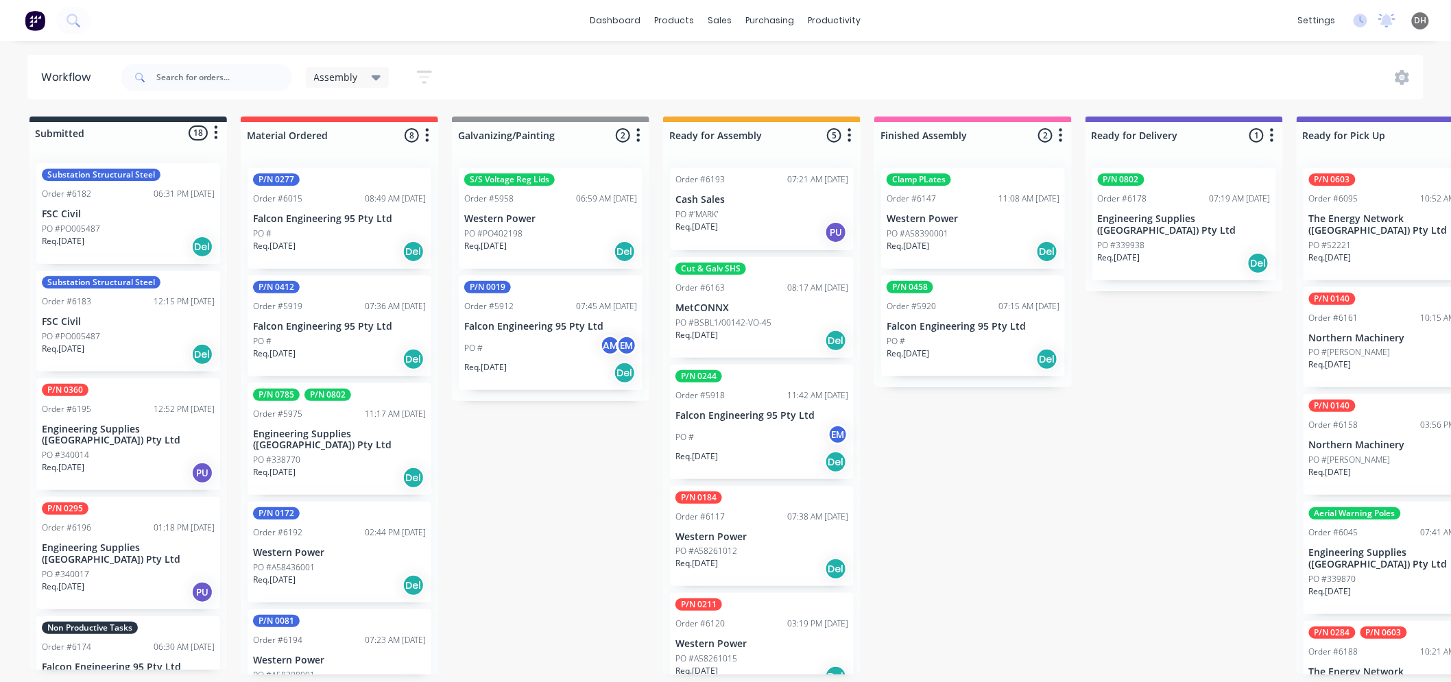
click at [375, 77] on icon at bounding box center [377, 77] width 10 height 5
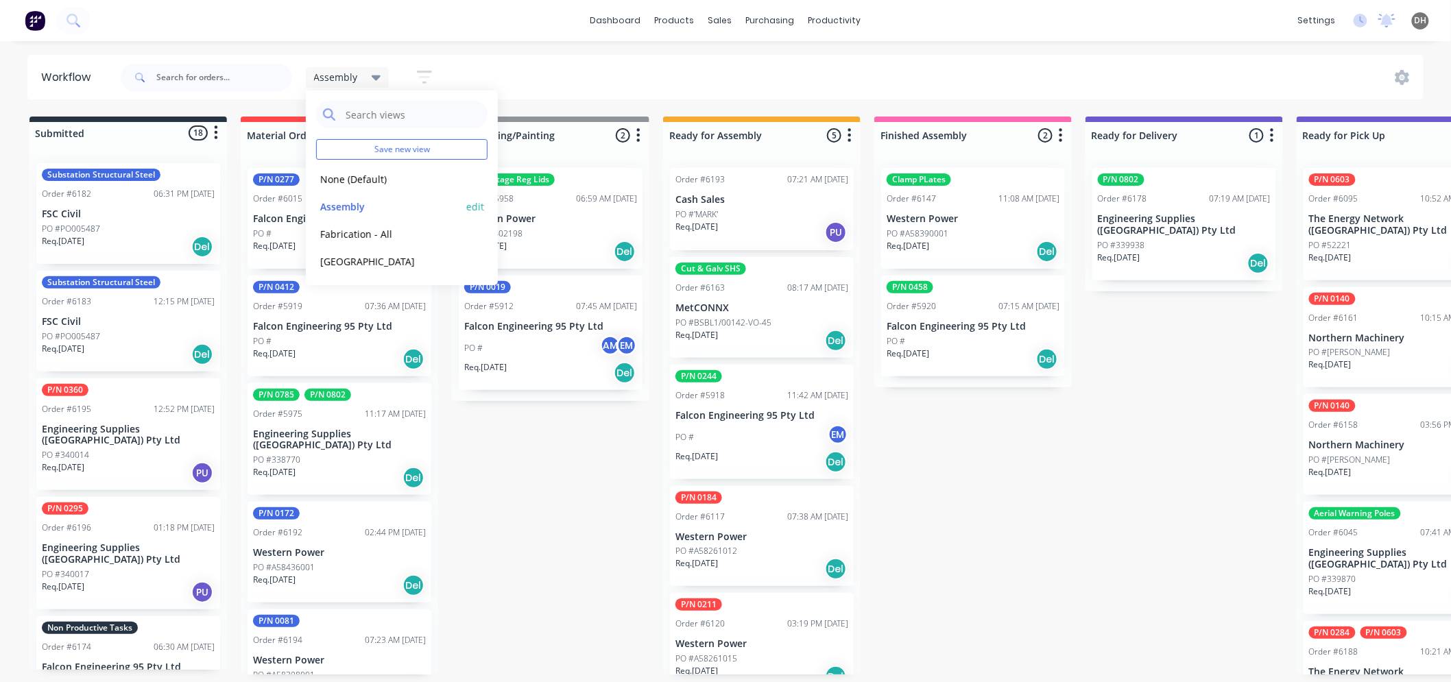
click at [481, 202] on button "edit" at bounding box center [475, 207] width 18 height 14
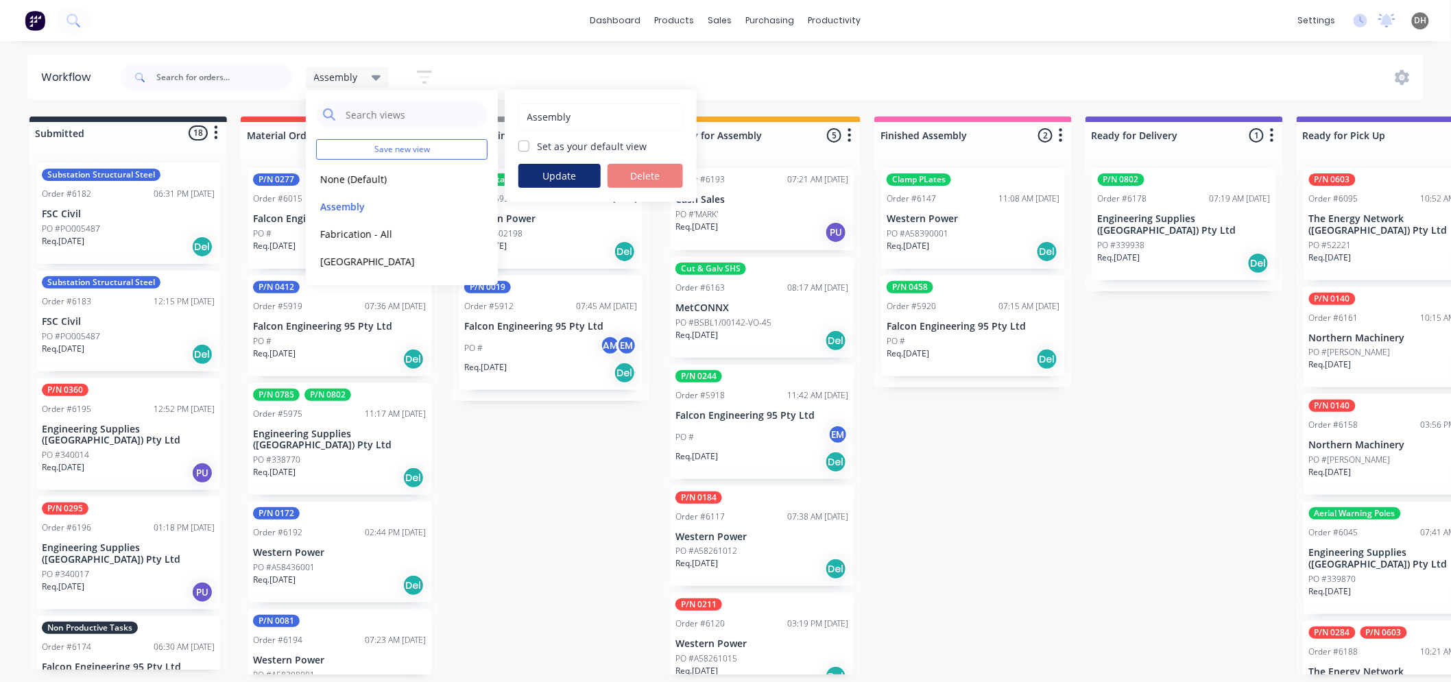
click at [545, 177] on button "Update" at bounding box center [559, 176] width 82 height 24
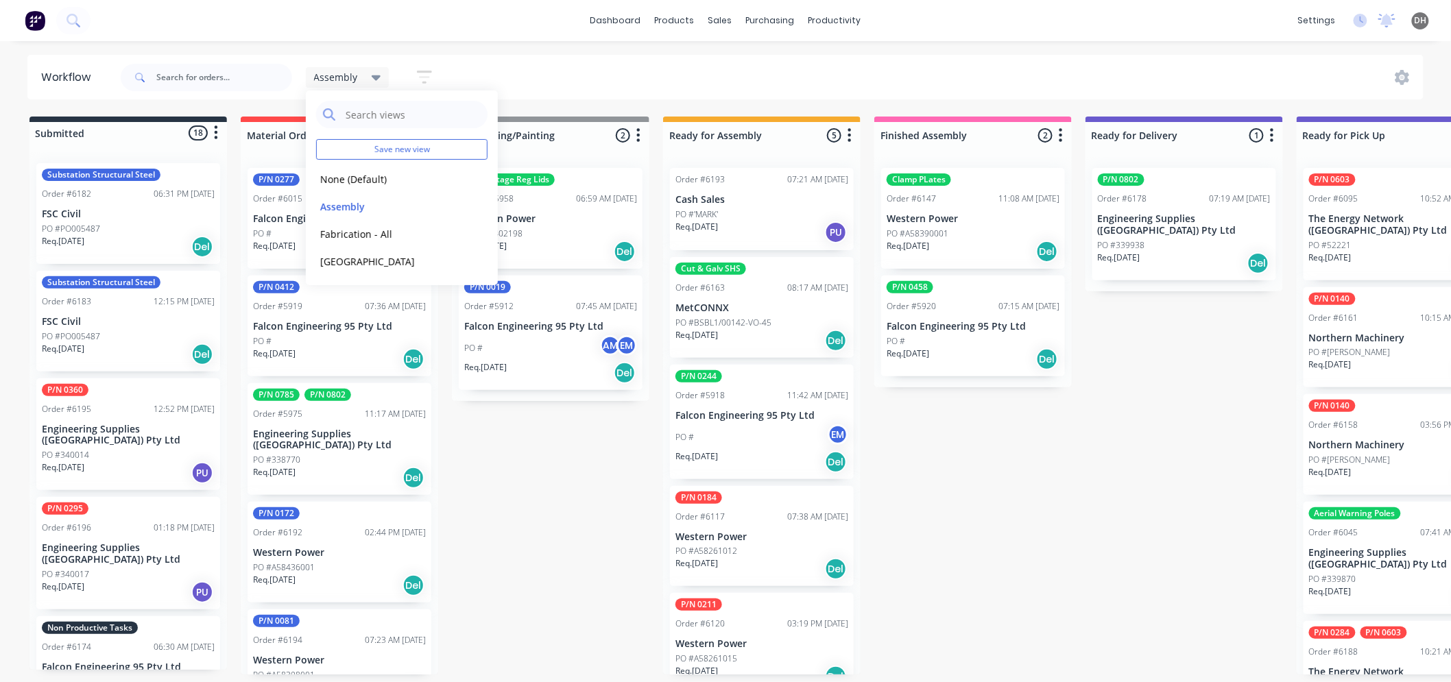
click at [563, 80] on div "Assembly Save new view None (Default) edit Assembly edit Fabrication - All edit…" at bounding box center [771, 77] width 1306 height 41
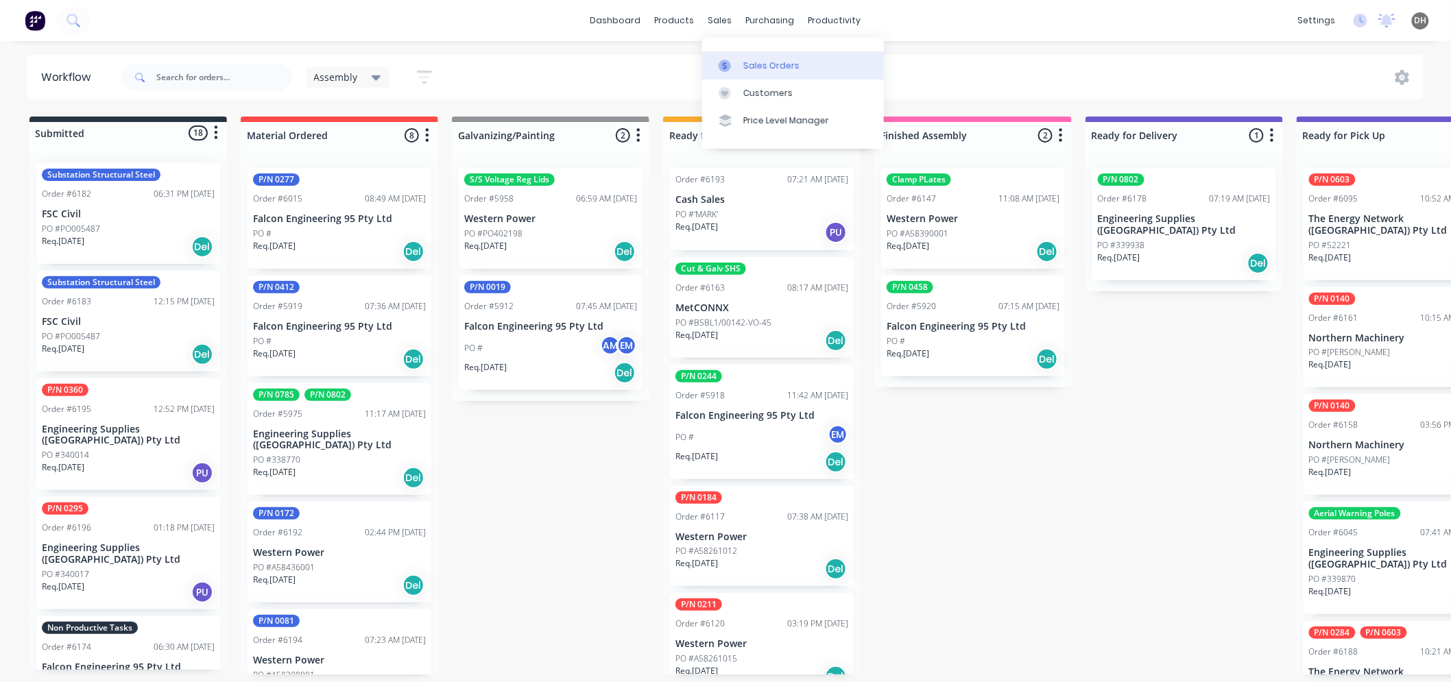
click at [752, 58] on link "Sales Orders" at bounding box center [793, 64] width 182 height 27
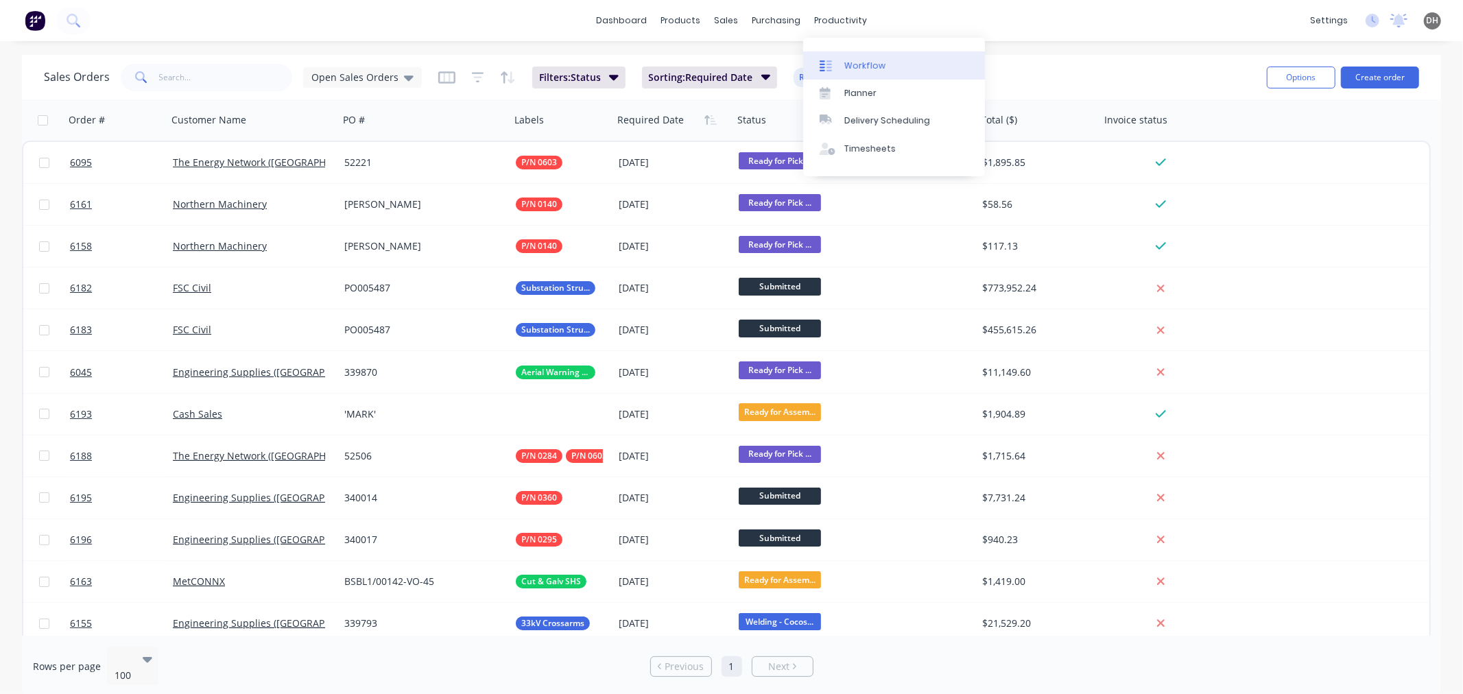
click at [862, 73] on link "Workflow" at bounding box center [894, 64] width 182 height 27
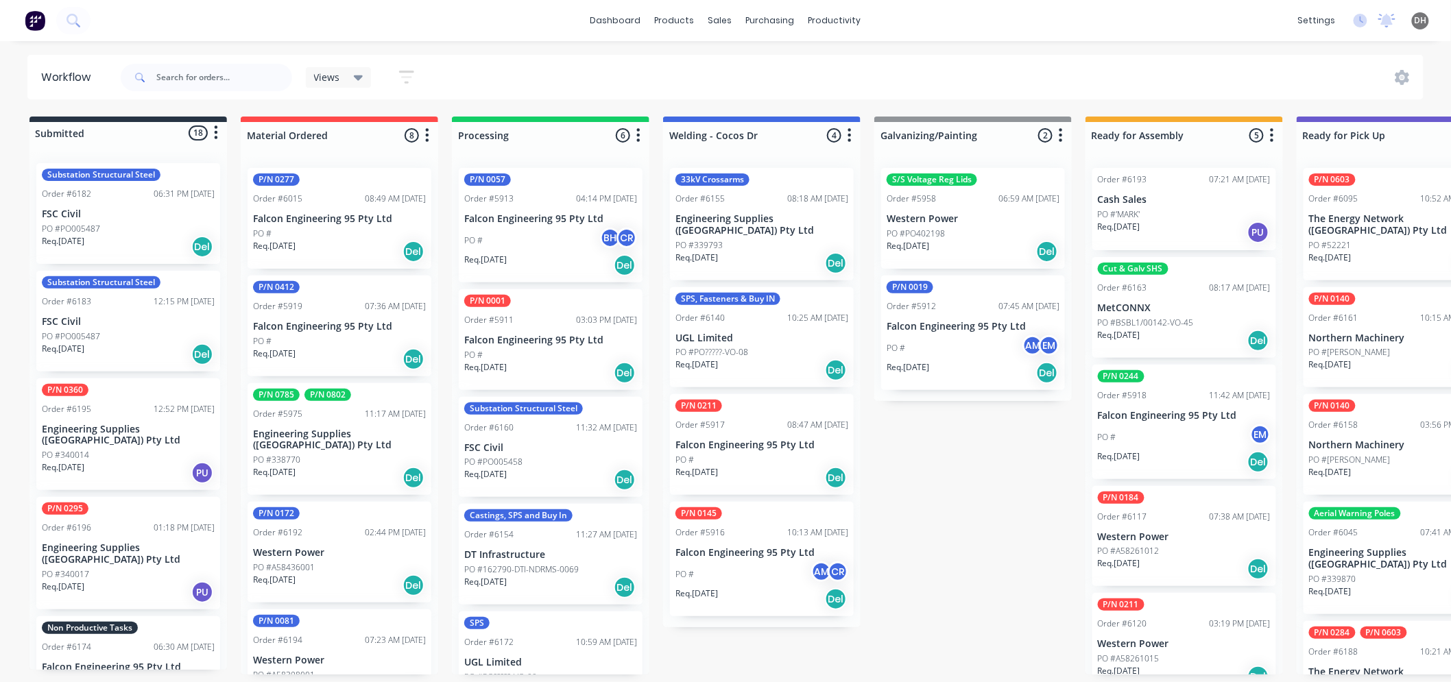
click at [348, 77] on div "Views" at bounding box center [338, 77] width 49 height 12
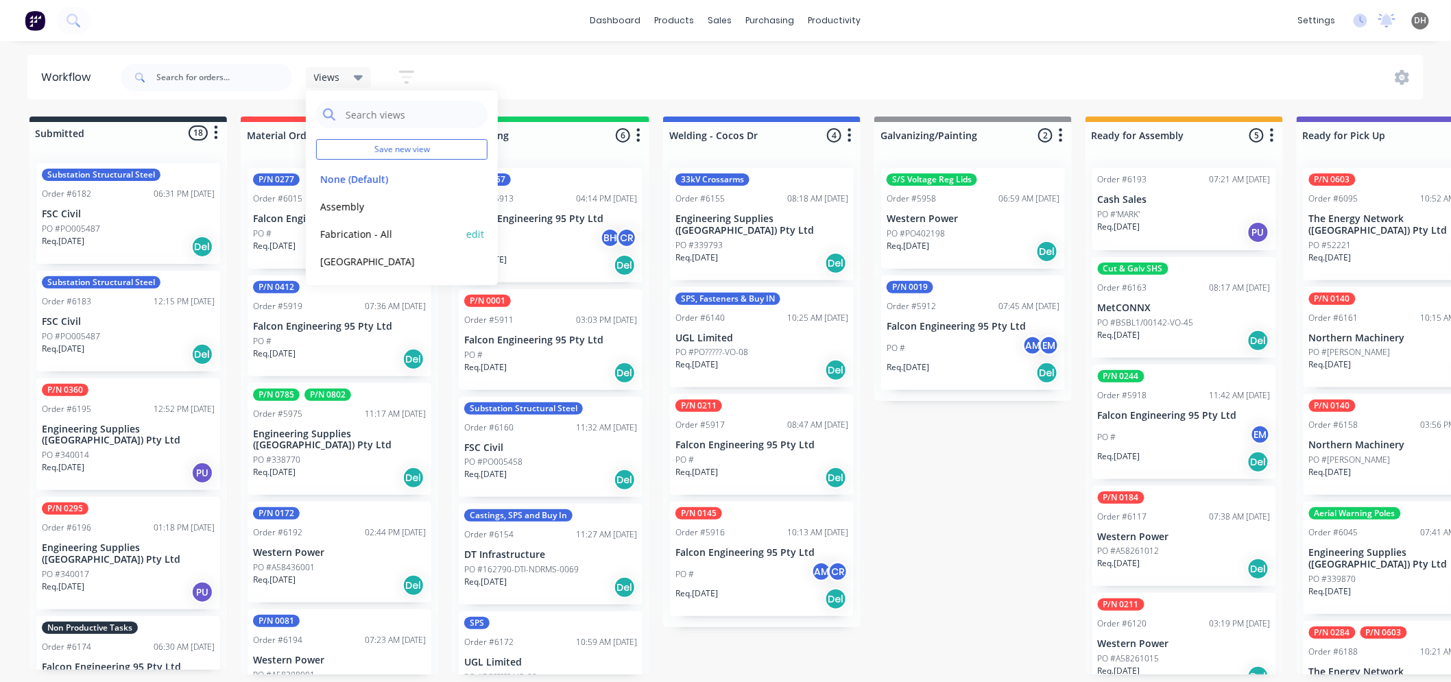
click at [353, 236] on button "Fabrication - All" at bounding box center [389, 234] width 146 height 16
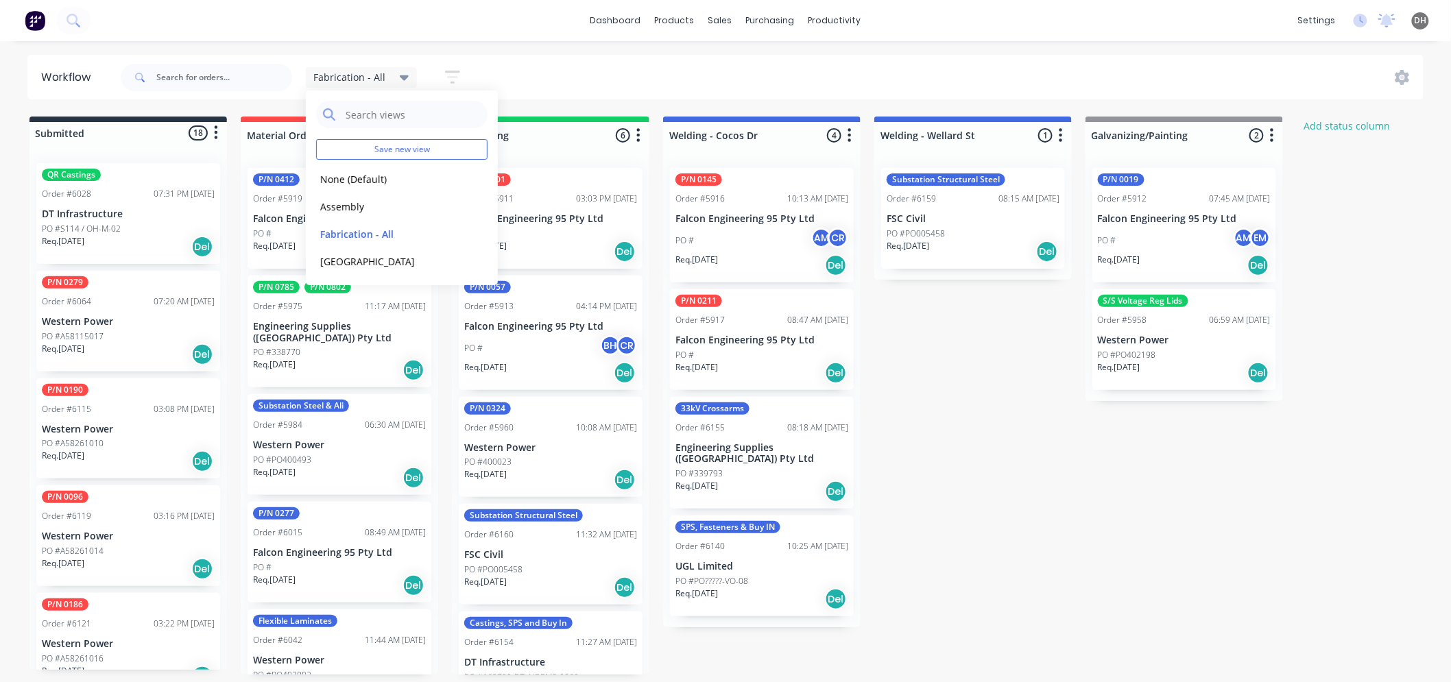
click at [934, 25] on div "dashboard products sales purchasing productivity dashboard products Product Cat…" at bounding box center [725, 20] width 1451 height 41
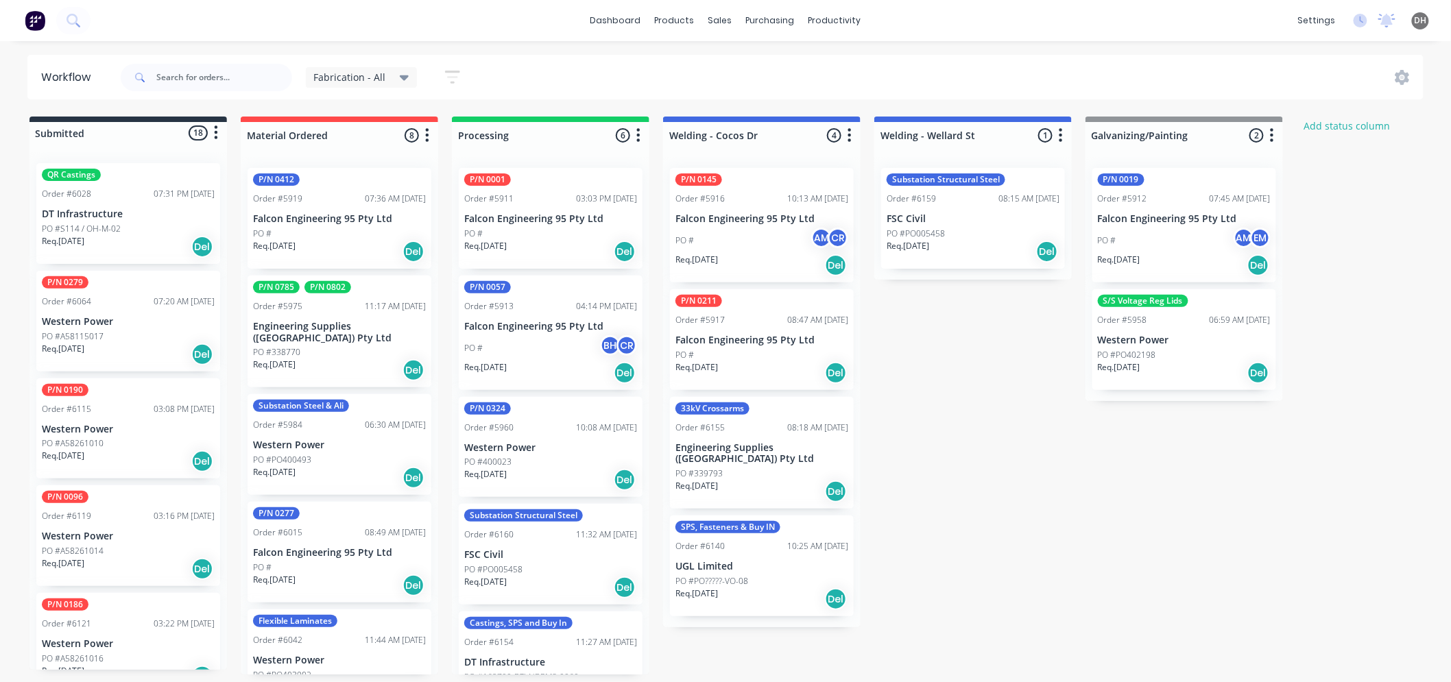
click at [848, 139] on icon "button" at bounding box center [850, 135] width 4 height 17
click at [689, 233] on div "PO # AM CR" at bounding box center [762, 241] width 173 height 26
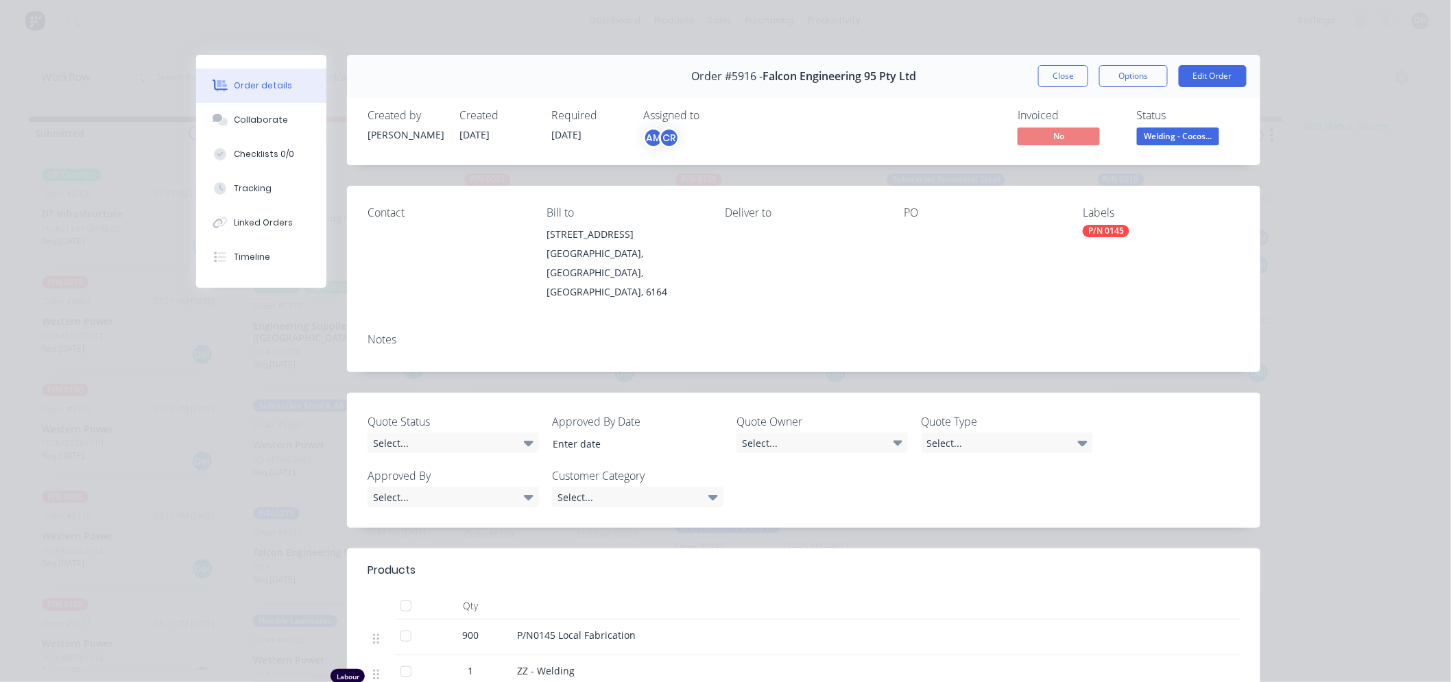
click at [1169, 133] on span "Welding - Cocos..." at bounding box center [1178, 136] width 82 height 17
click at [922, 145] on div "Invoiced No Status Welding - Cocos..." at bounding box center [1009, 129] width 459 height 40
click at [1065, 70] on button "Close" at bounding box center [1063, 76] width 50 height 22
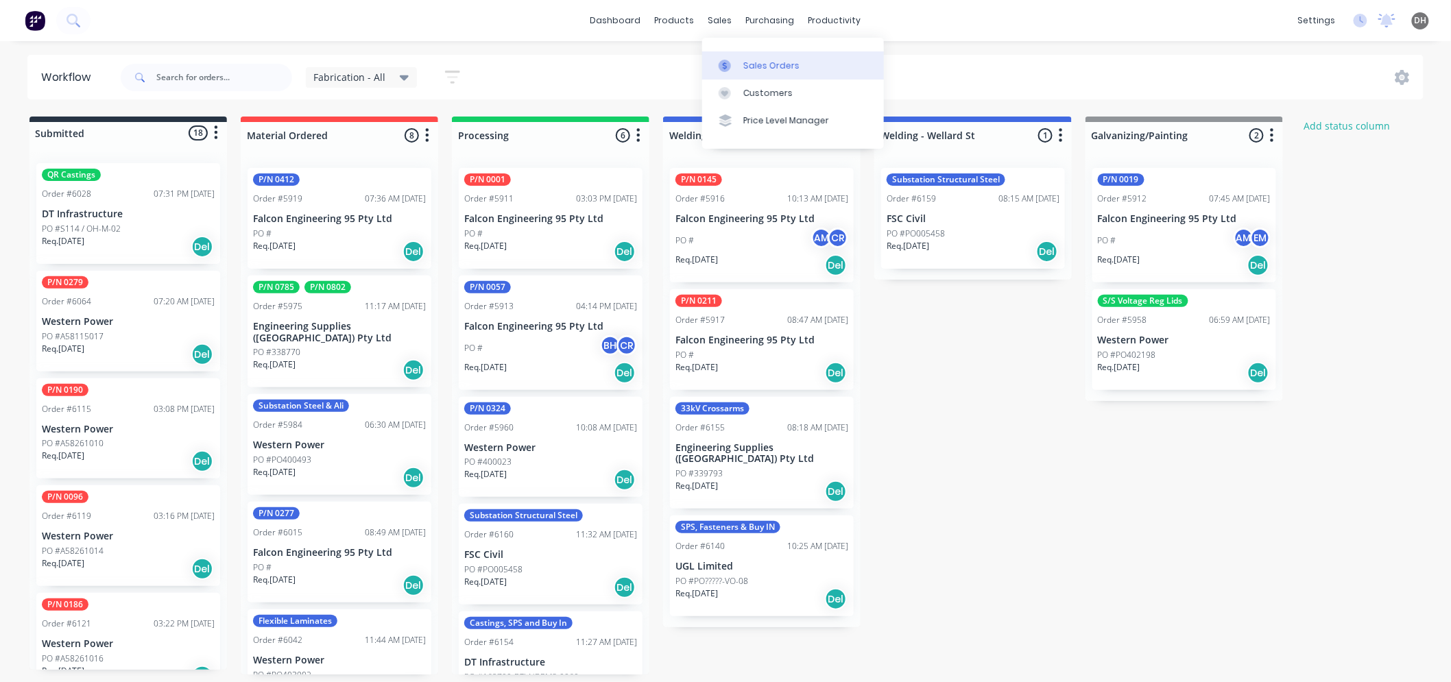
click at [756, 51] on link "Sales Orders" at bounding box center [793, 64] width 182 height 27
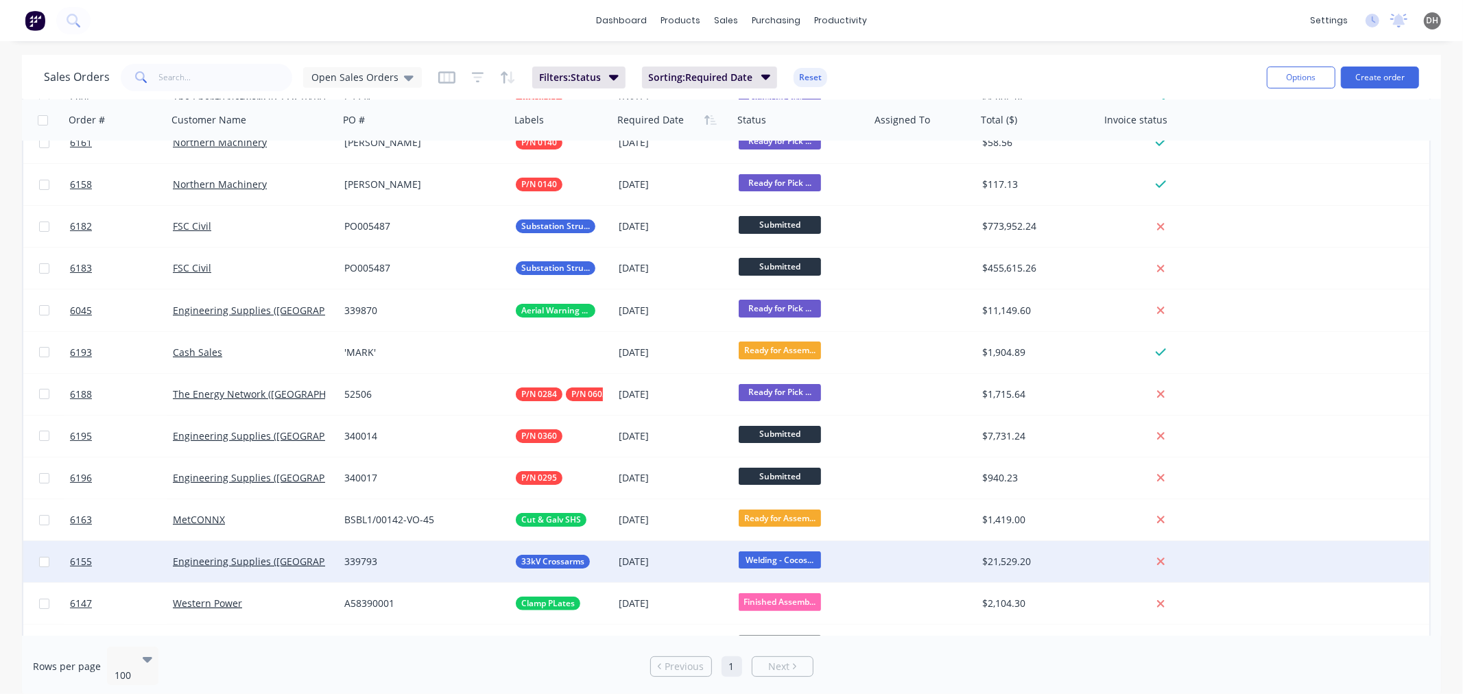
scroll to position [57, 0]
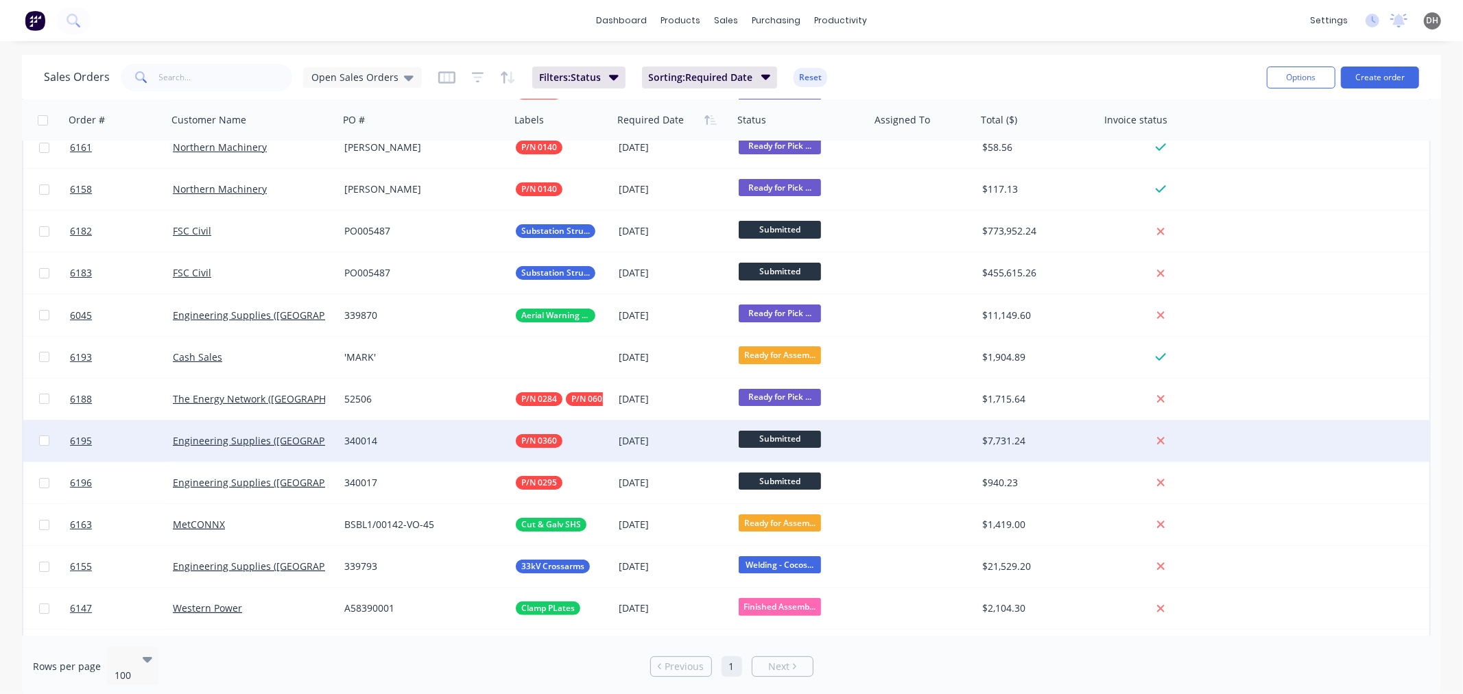
click at [785, 429] on div "Submitted" at bounding box center [801, 440] width 137 height 41
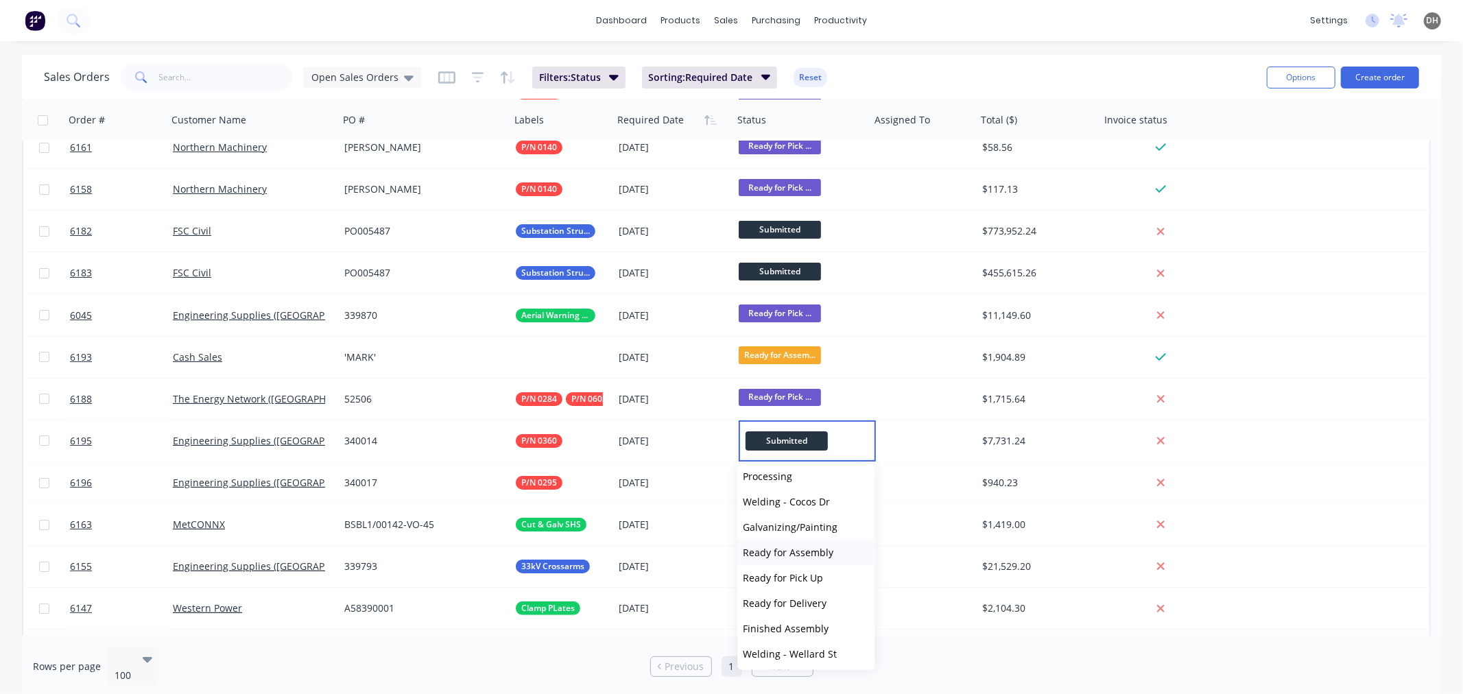
click at [804, 551] on span "Ready for Assembly" at bounding box center [788, 552] width 91 height 13
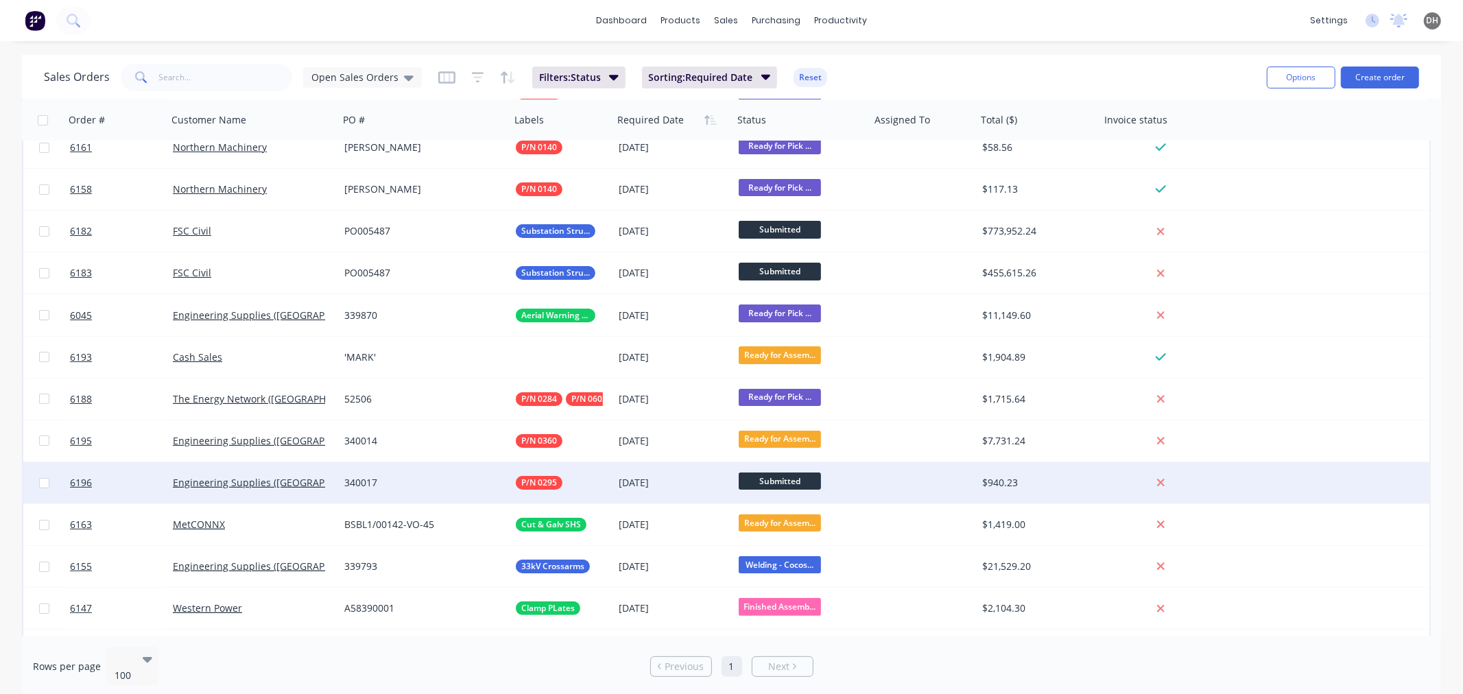
click at [779, 483] on span "Submitted" at bounding box center [780, 481] width 82 height 17
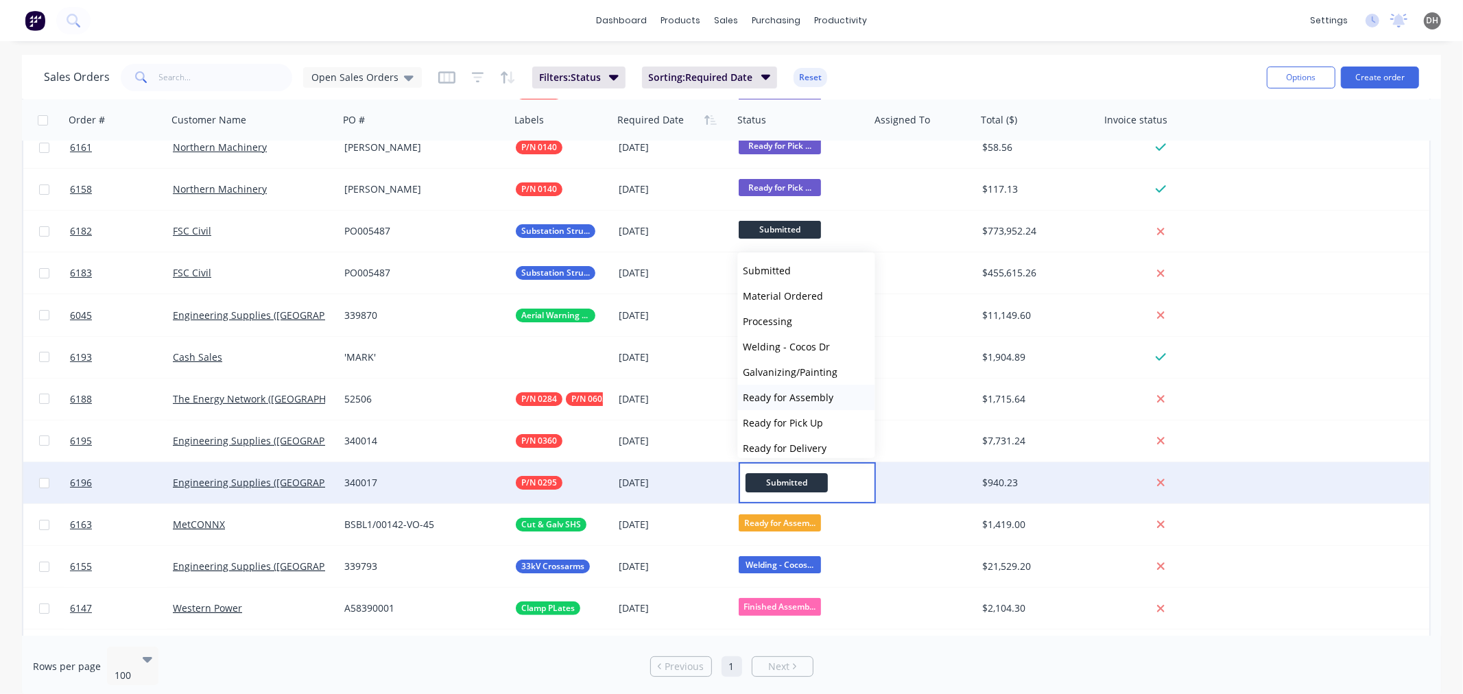
click at [798, 401] on span "Ready for Assembly" at bounding box center [788, 397] width 91 height 13
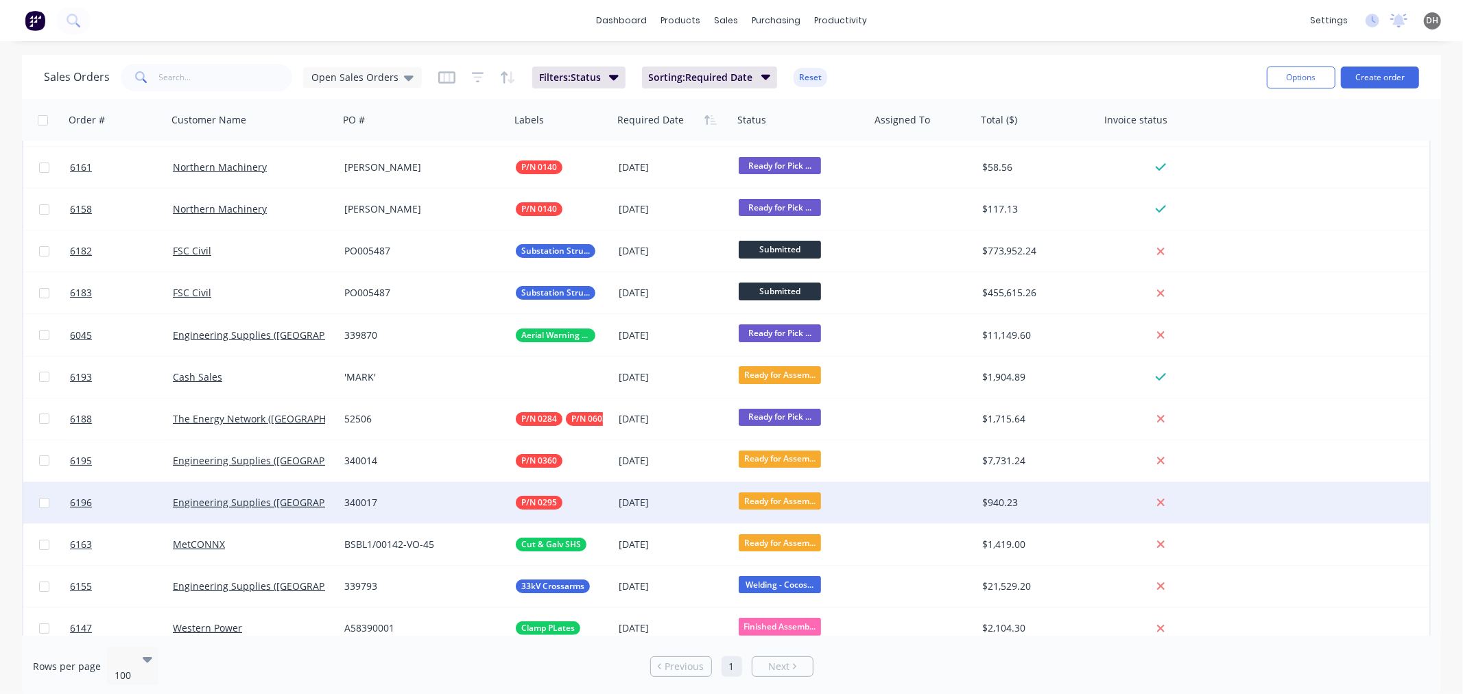
scroll to position [0, 0]
